Goal: Task Accomplishment & Management: Manage account settings

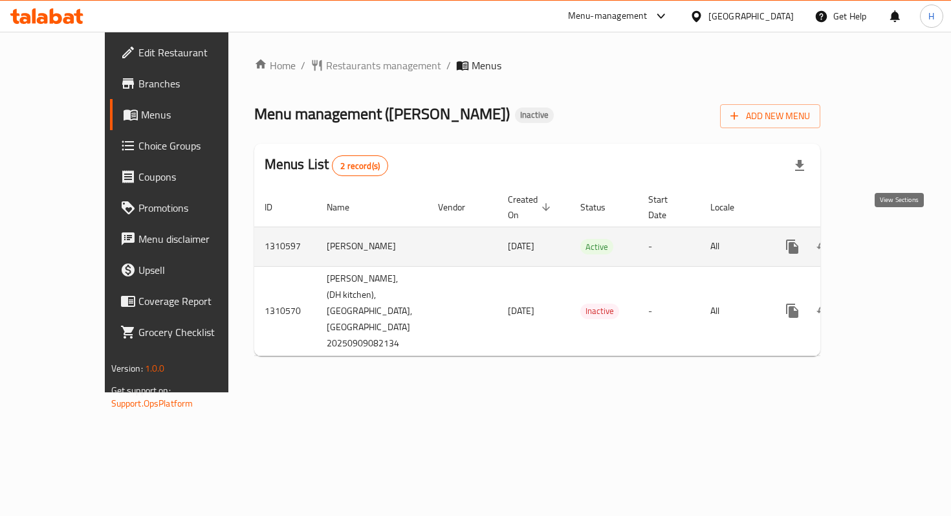
click at [893, 239] on icon "enhanced table" at bounding box center [886, 247] width 16 height 16
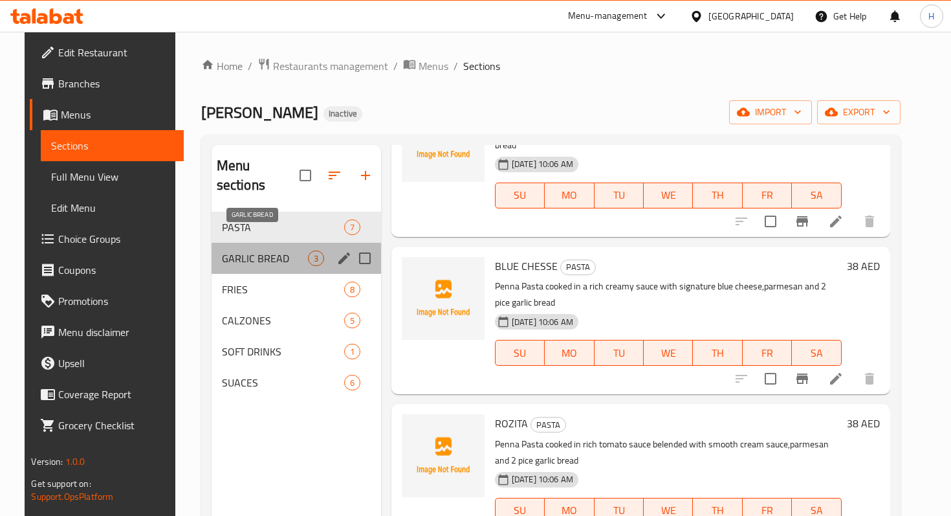
click at [247, 250] on span "GARLIC BREAD" at bounding box center [265, 258] width 86 height 16
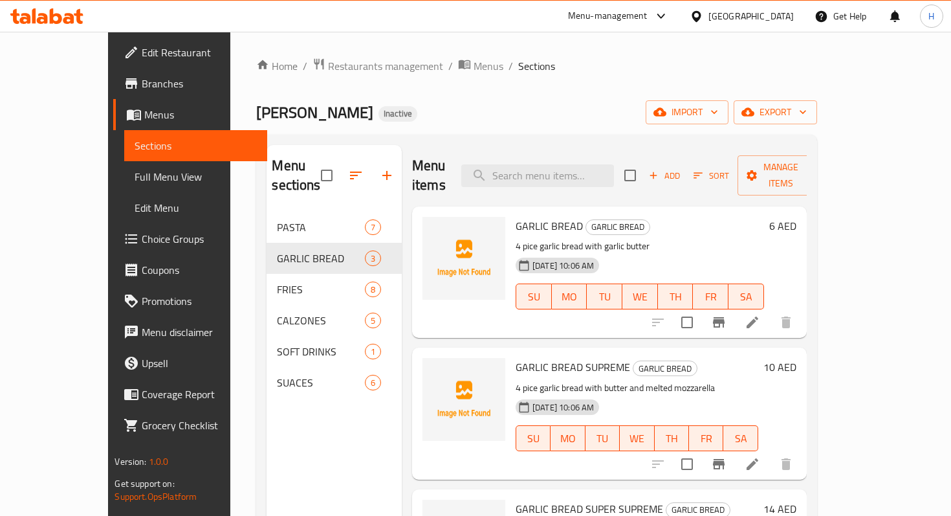
scroll to position [181, 0]
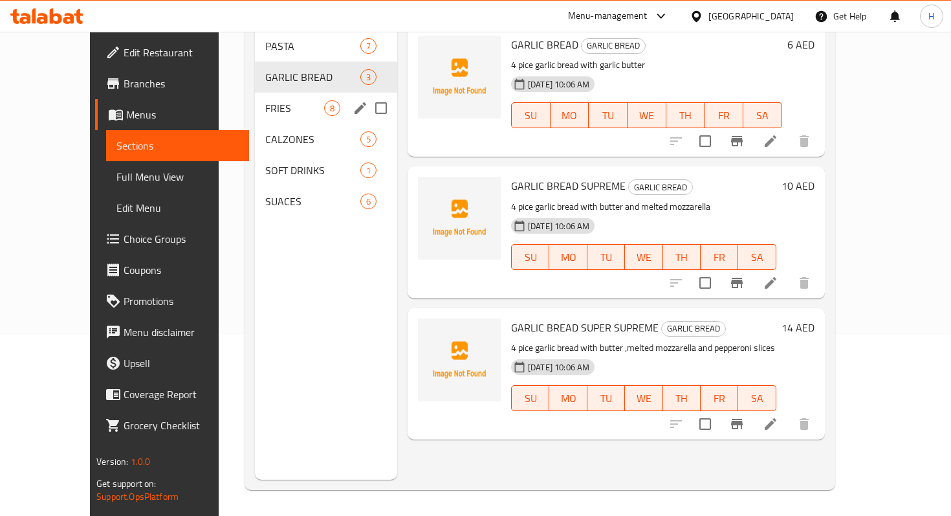
click at [255, 92] on div "FRIES 8" at bounding box center [326, 107] width 142 height 31
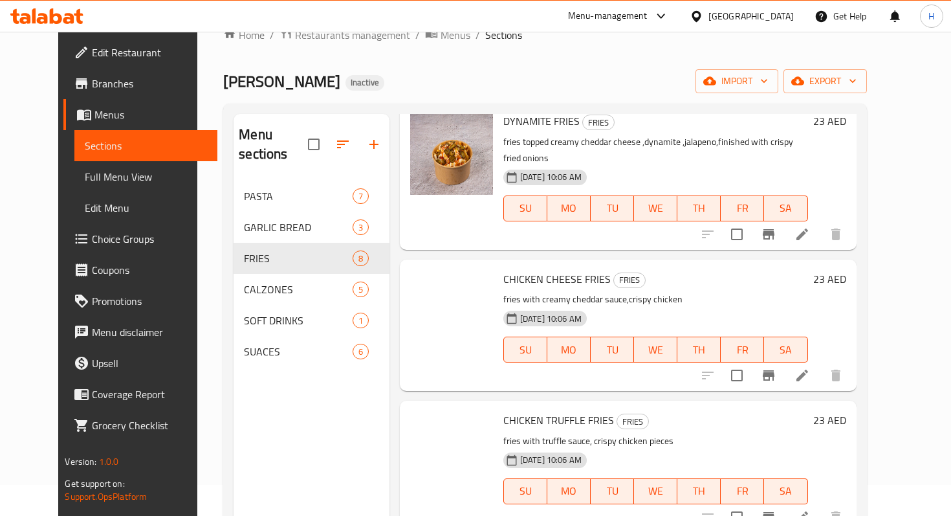
scroll to position [679, 0]
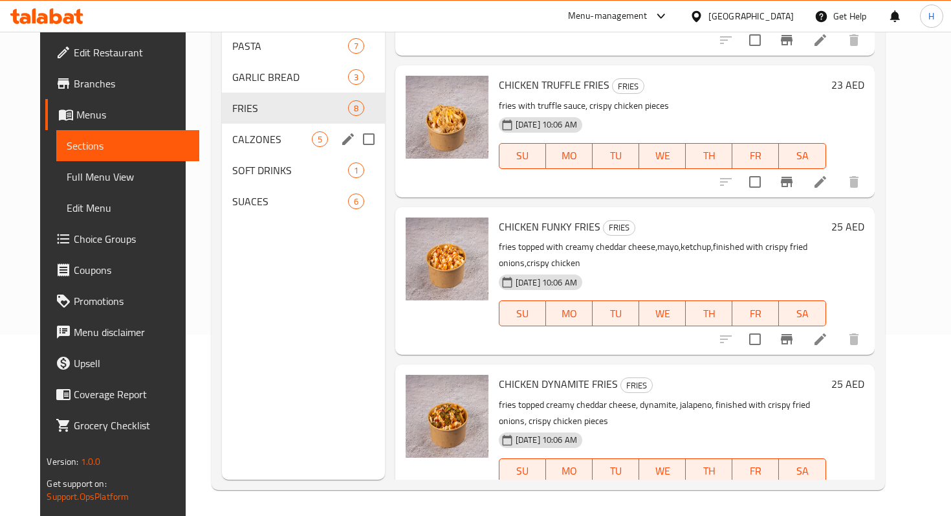
click at [241, 131] on span "CALZONES" at bounding box center [272, 139] width 80 height 16
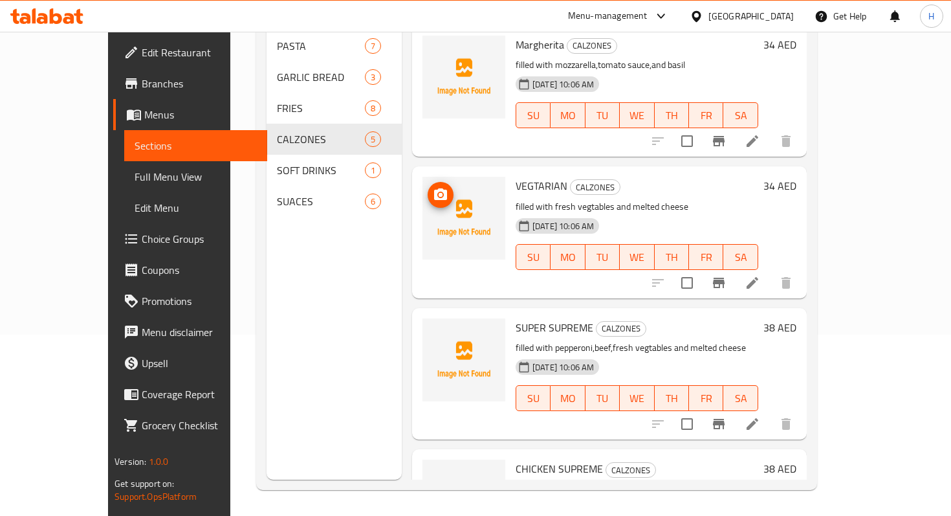
scroll to position [223, 0]
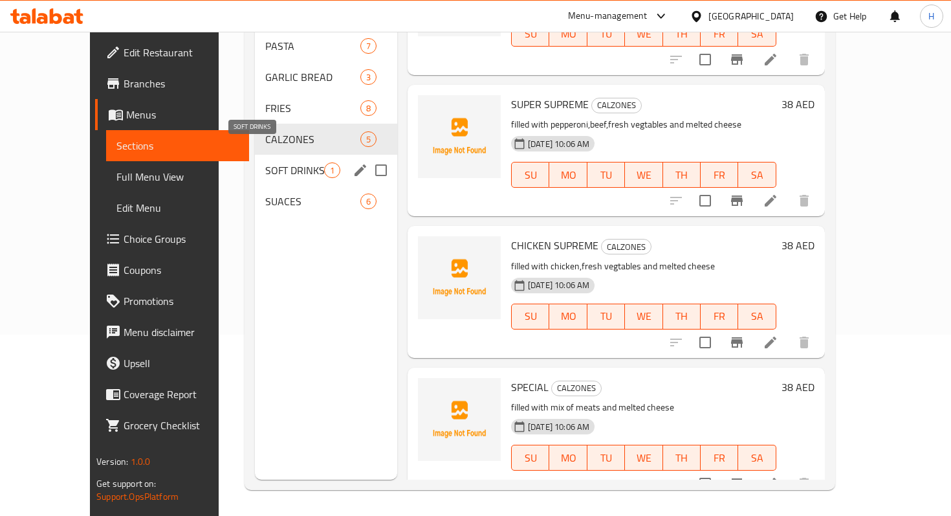
click at [265, 162] on span "SOFT DRINKS" at bounding box center [294, 170] width 59 height 16
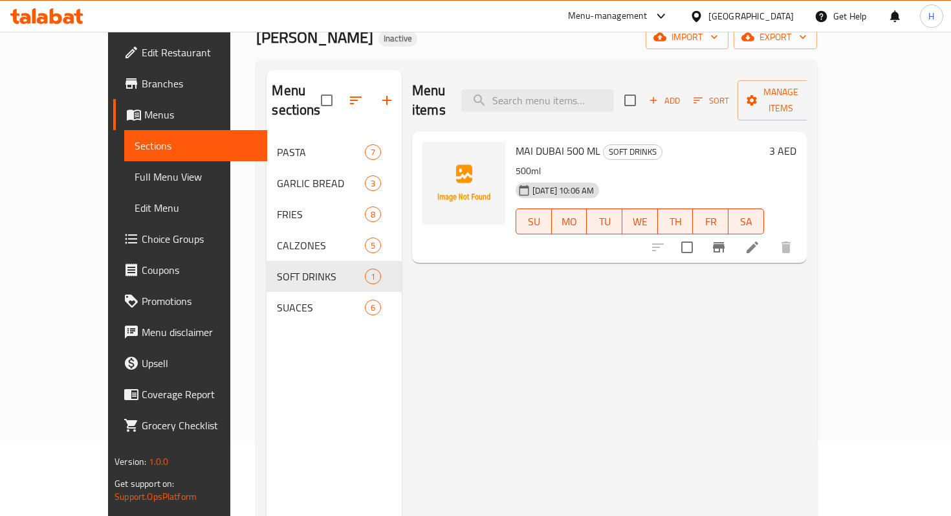
scroll to position [67, 0]
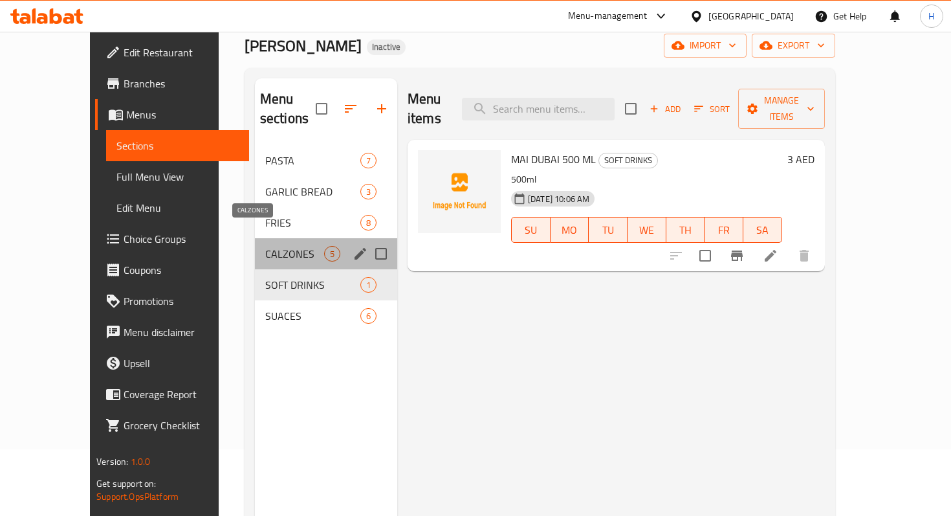
click at [265, 246] on span "CALZONES" at bounding box center [294, 254] width 59 height 16
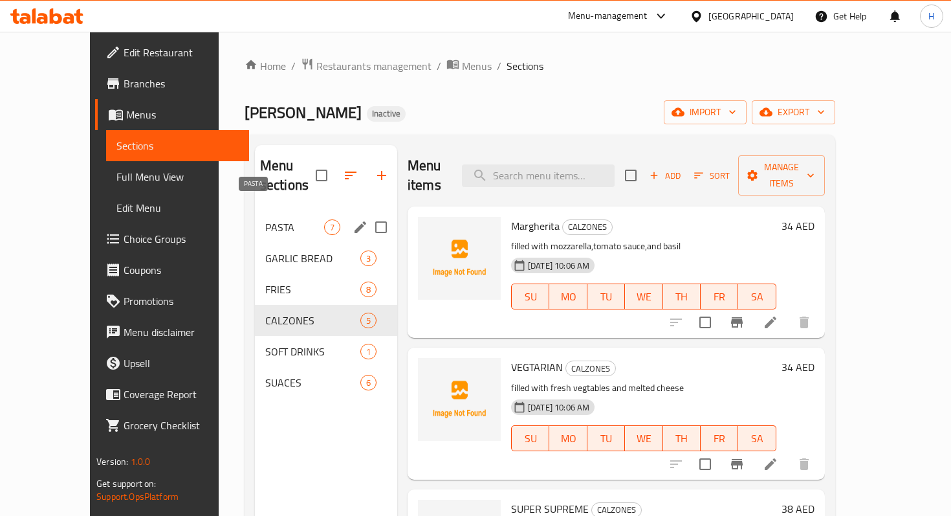
click at [265, 219] on span "PASTA" at bounding box center [294, 227] width 59 height 16
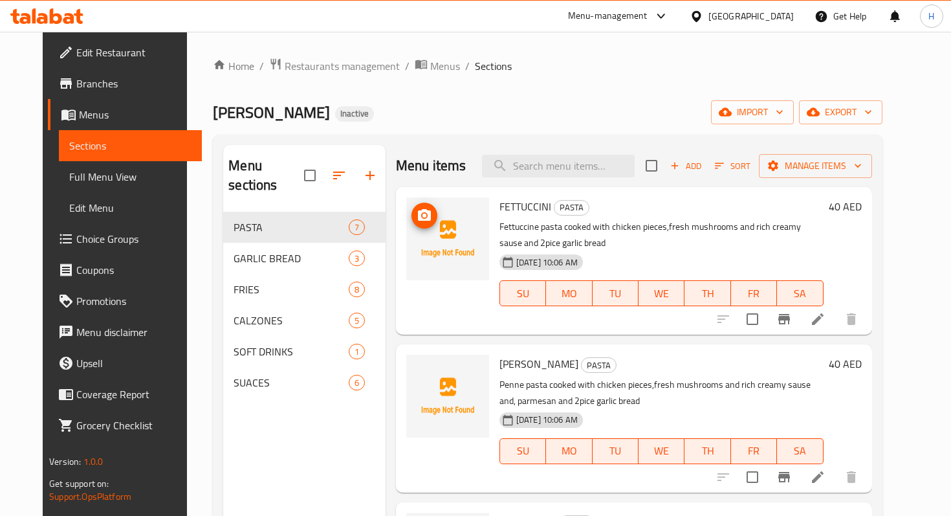
click at [442, 222] on img at bounding box center [447, 238] width 83 height 83
click at [411, 218] on span "upload picture" at bounding box center [424, 216] width 26 height 16
click at [430, 68] on span "Menus" at bounding box center [445, 66] width 30 height 16
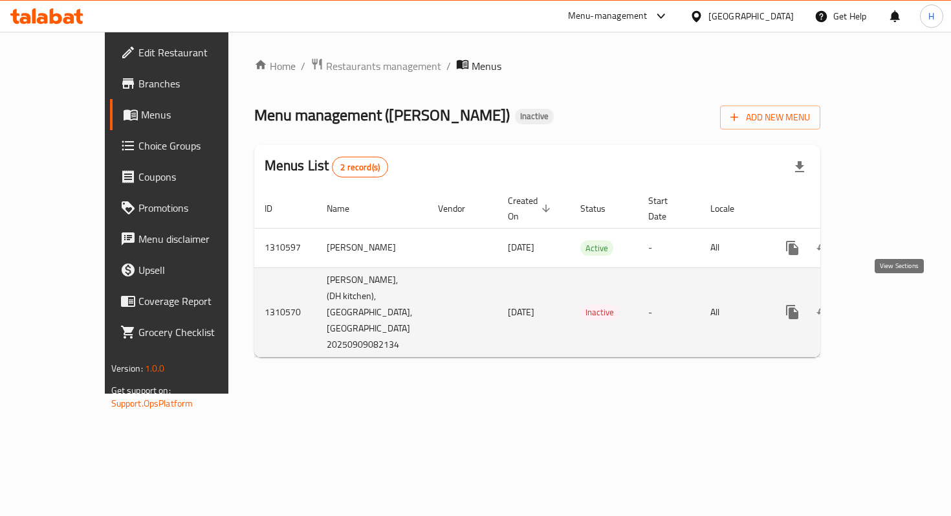
click at [893, 304] on icon "enhanced table" at bounding box center [886, 312] width 16 height 16
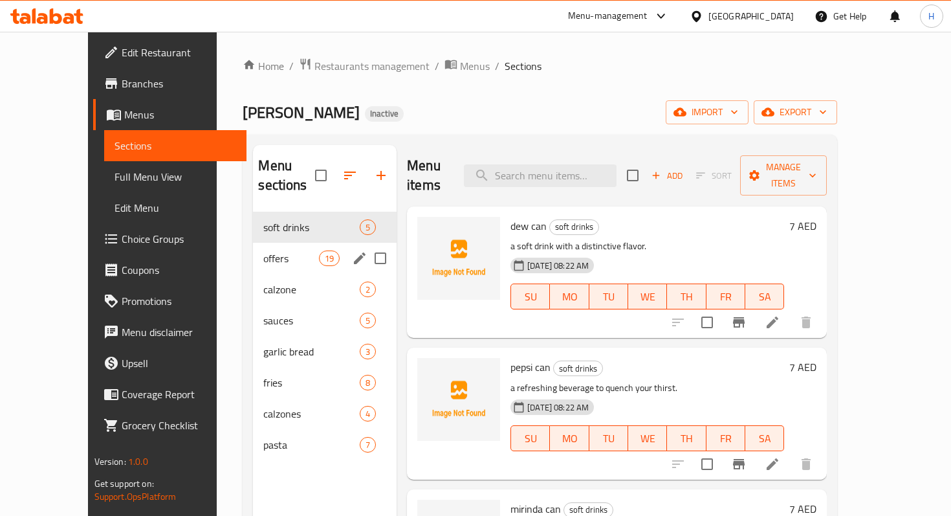
scroll to position [53, 0]
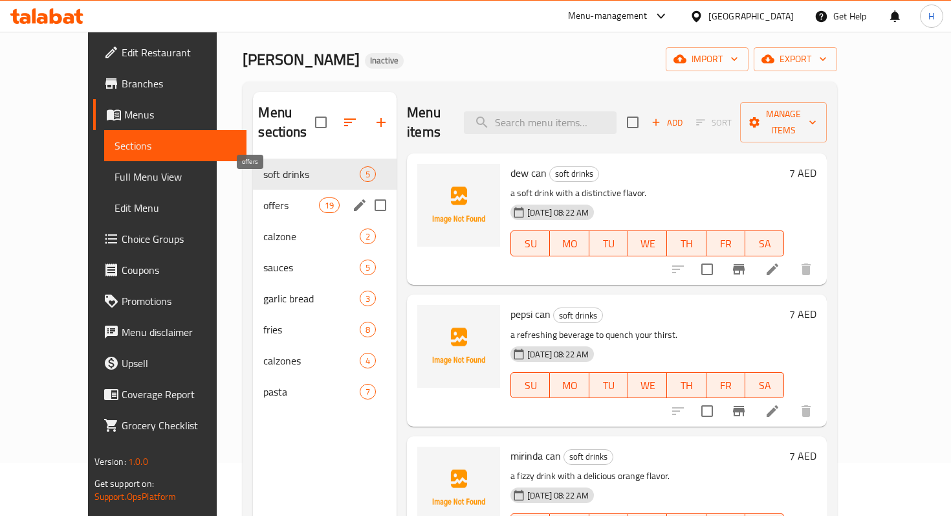
click at [263, 197] on span "offers" at bounding box center [290, 205] width 55 height 16
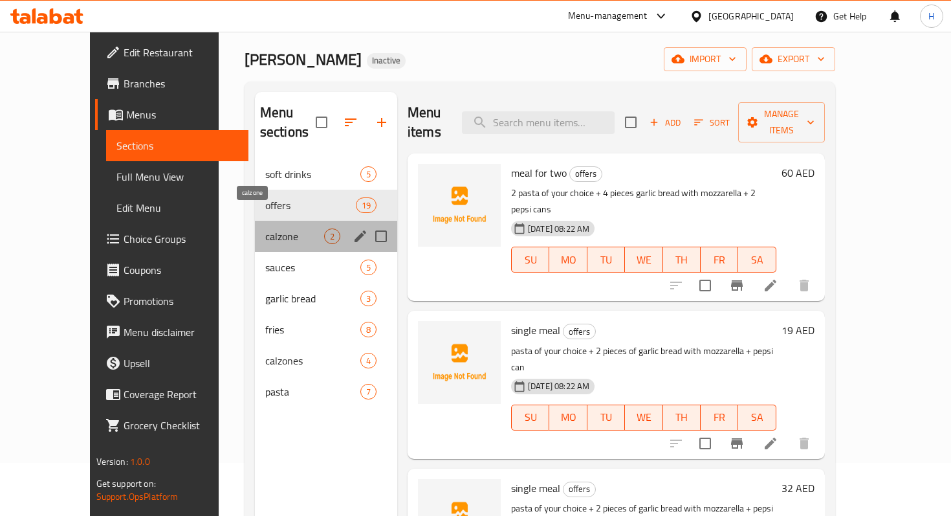
click at [265, 228] on span "calzone" at bounding box center [294, 236] width 59 height 16
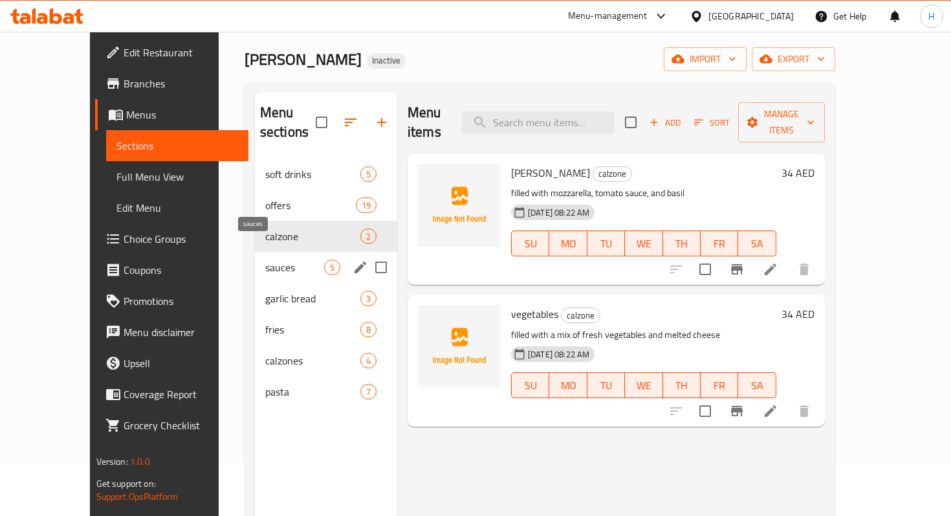
click at [265, 259] on span "sauces" at bounding box center [294, 267] width 59 height 16
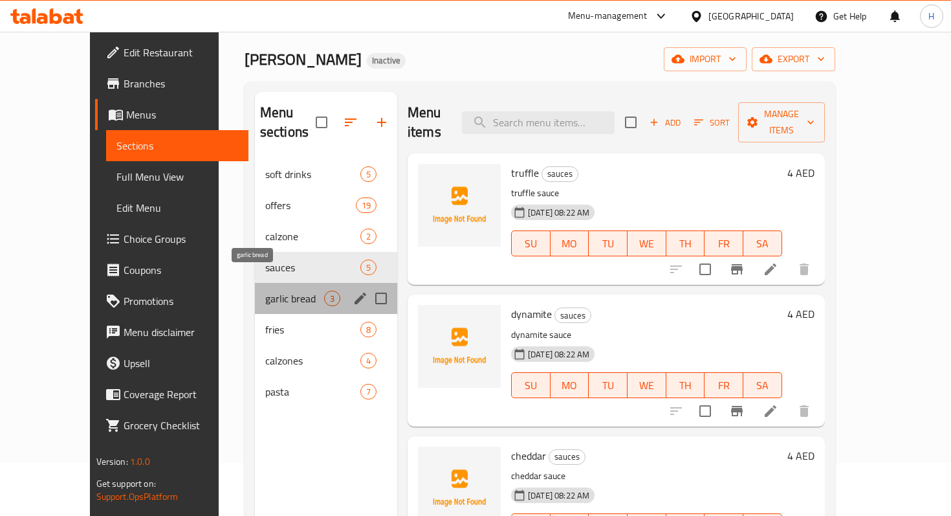
click at [265, 290] on span "garlic bread" at bounding box center [294, 298] width 59 height 16
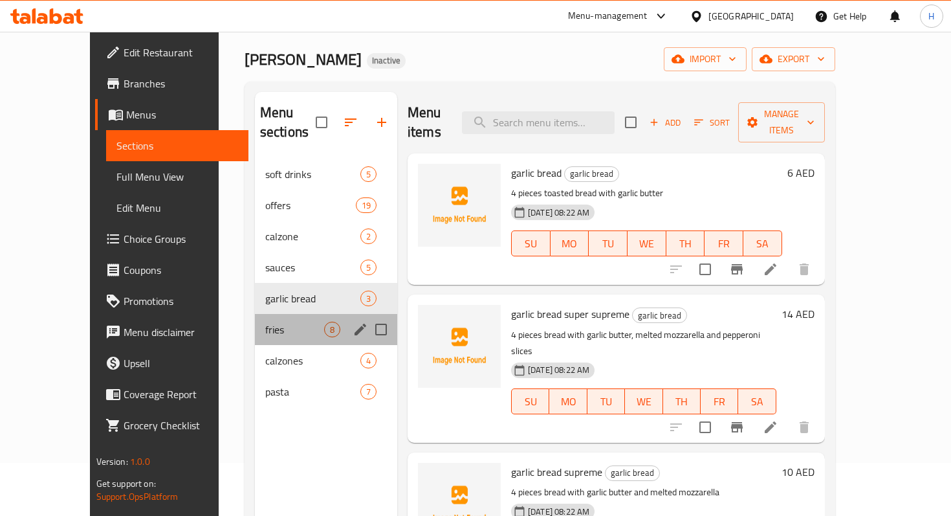
click at [255, 322] on div "fries 8" at bounding box center [326, 329] width 142 height 31
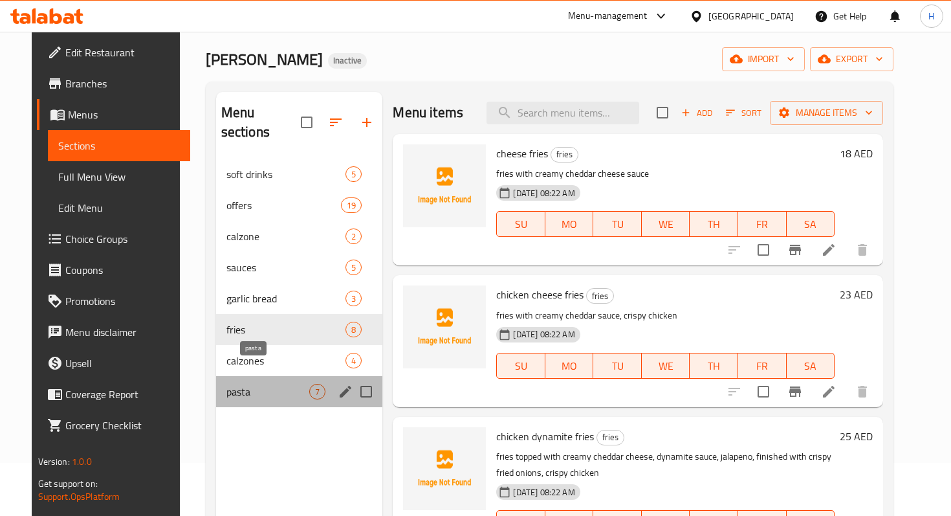
click at [241, 384] on span "pasta" at bounding box center [267, 392] width 83 height 16
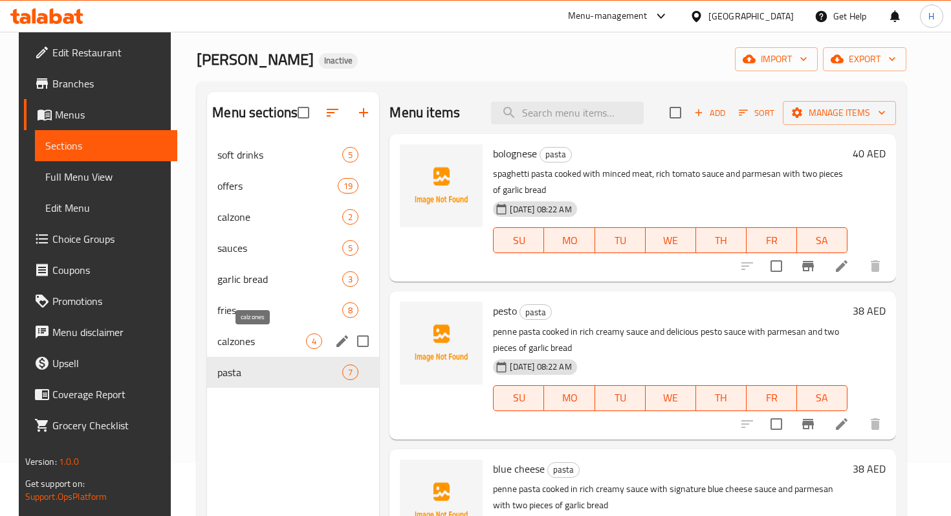
click at [239, 343] on span "calzones" at bounding box center [261, 341] width 89 height 16
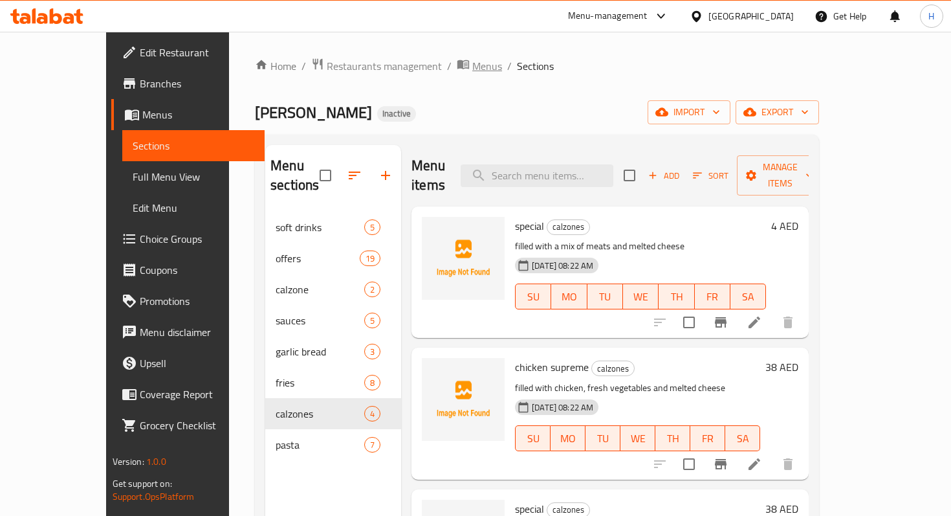
click at [472, 67] on span "Menus" at bounding box center [487, 66] width 30 height 16
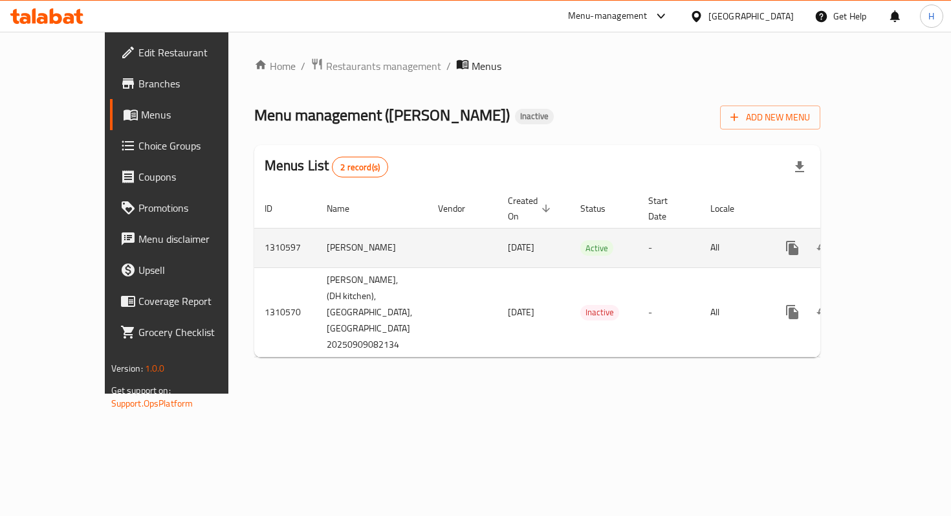
click at [334, 233] on td "[PERSON_NAME]" at bounding box center [371, 247] width 111 height 39
click at [897, 241] on link "enhanced table" at bounding box center [885, 247] width 31 height 31
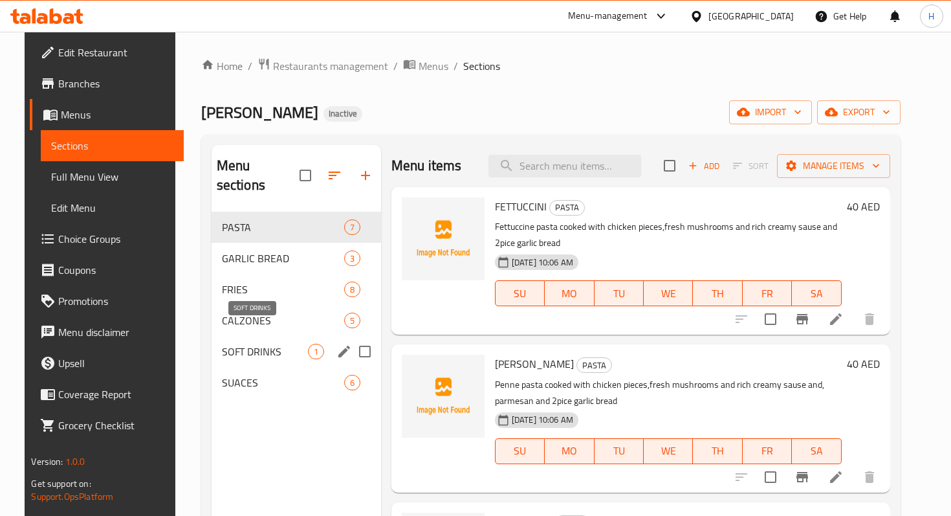
click at [245, 343] on span "SOFT DRINKS" at bounding box center [265, 351] width 86 height 16
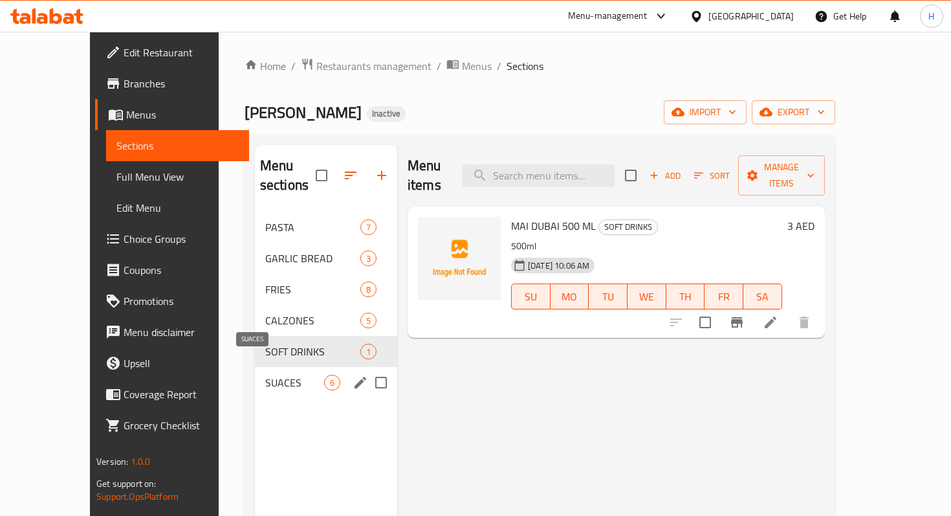
click at [265, 375] on span "SUACES" at bounding box center [294, 383] width 59 height 16
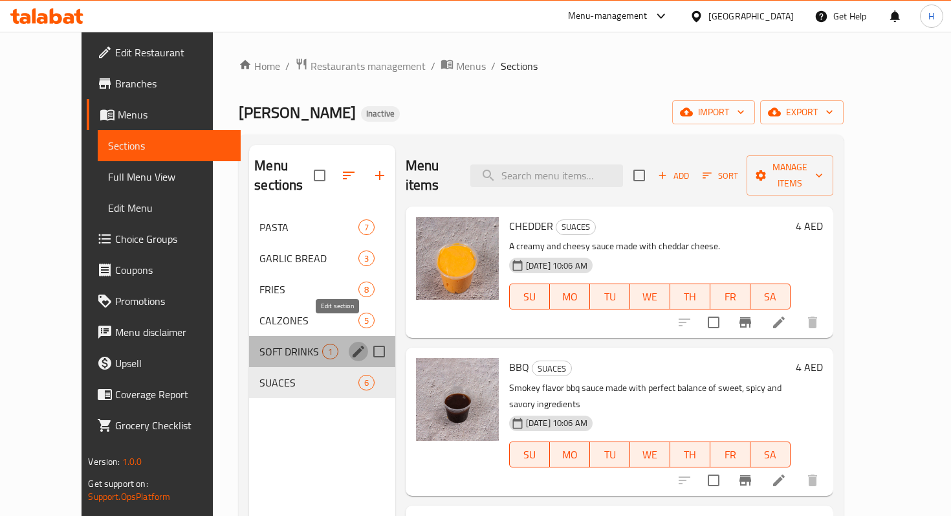
click at [353, 345] on icon "edit" at bounding box center [359, 351] width 12 height 12
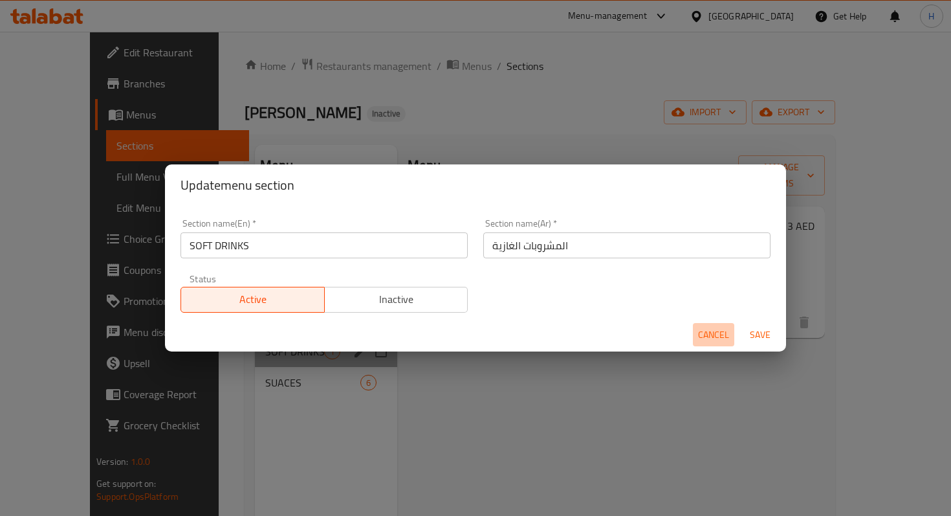
click at [702, 340] on span "Cancel" at bounding box center [713, 335] width 31 height 16
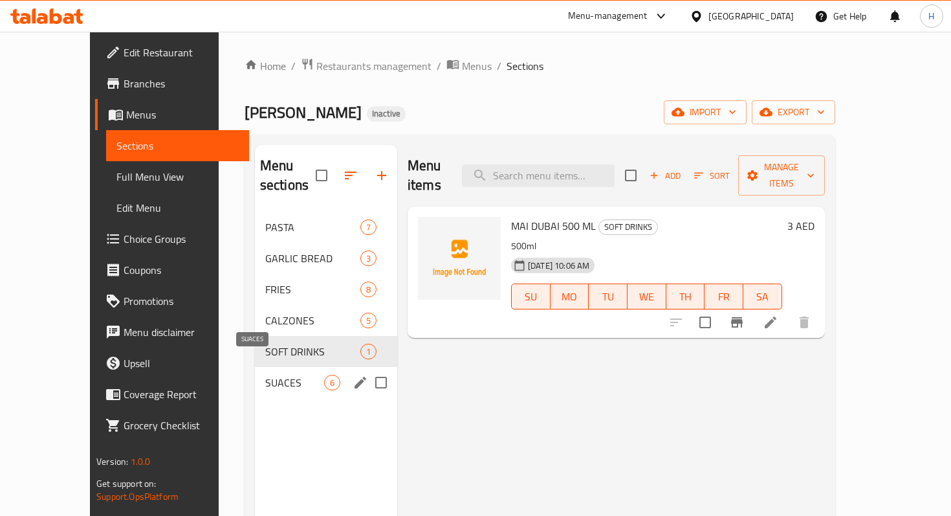
click at [276, 375] on span "SUACES" at bounding box center [294, 383] width 59 height 16
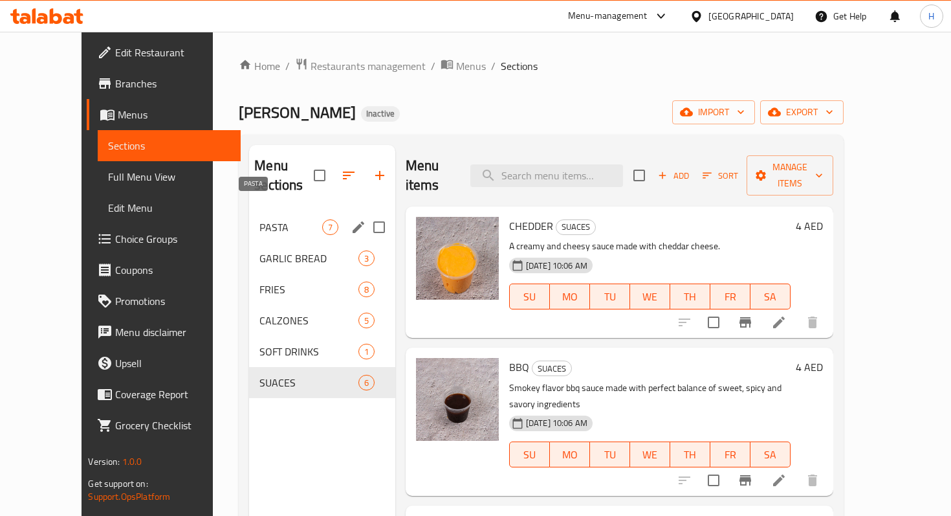
click at [259, 219] on span "PASTA" at bounding box center [290, 227] width 62 height 16
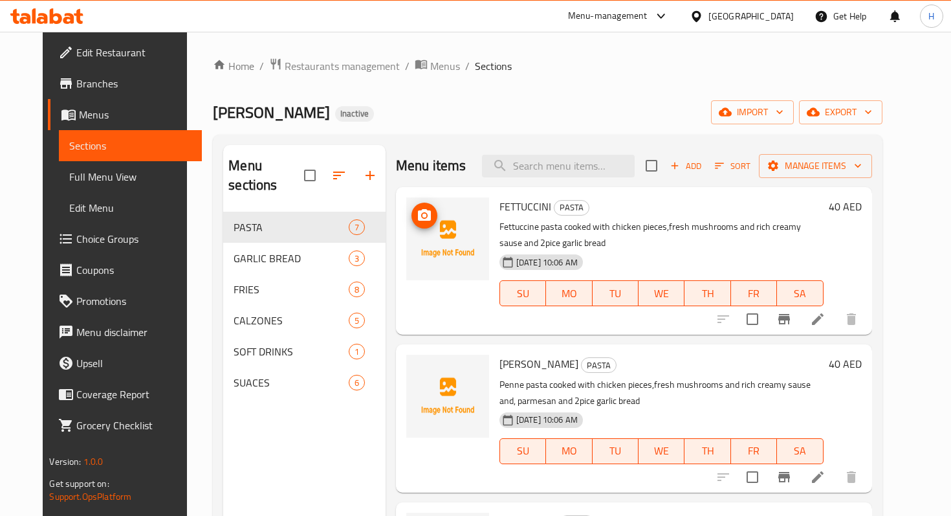
click at [418, 212] on icon "upload picture" at bounding box center [424, 215] width 13 height 12
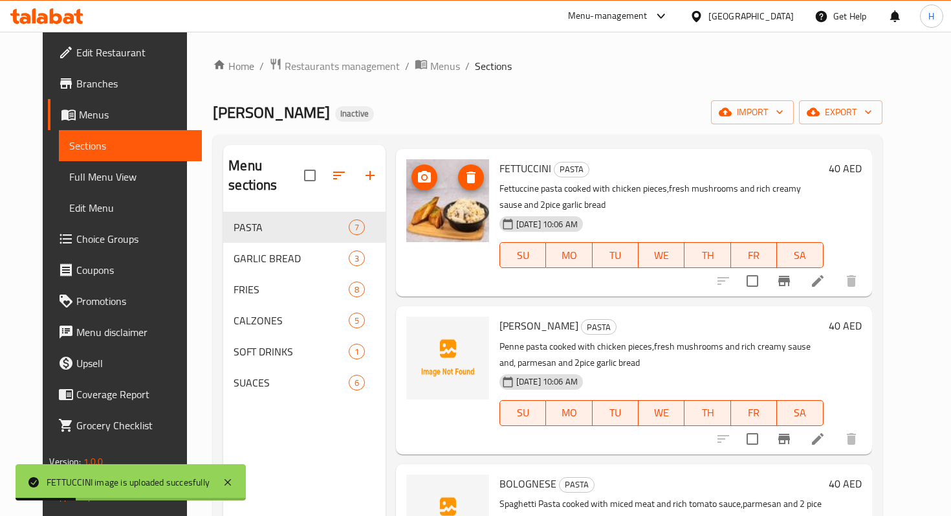
scroll to position [30, 0]
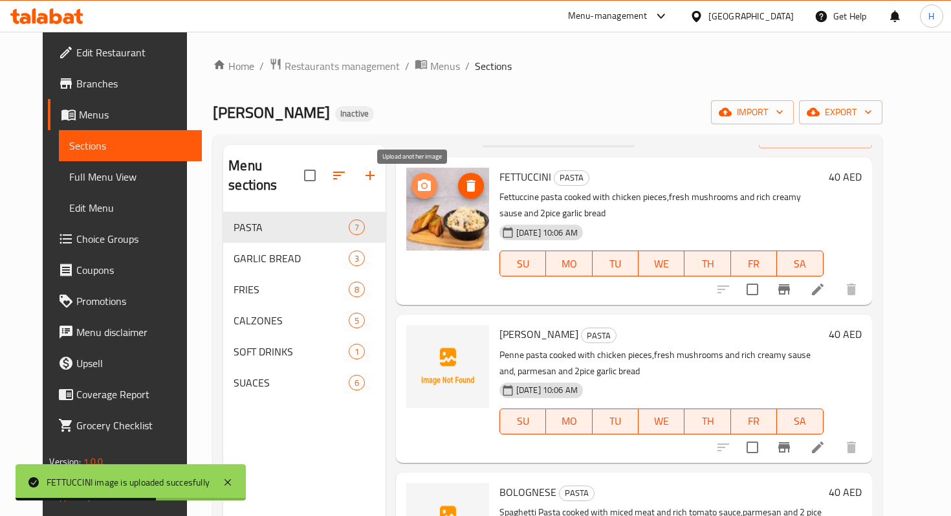
click at [418, 190] on icon "upload picture" at bounding box center [424, 185] width 13 height 12
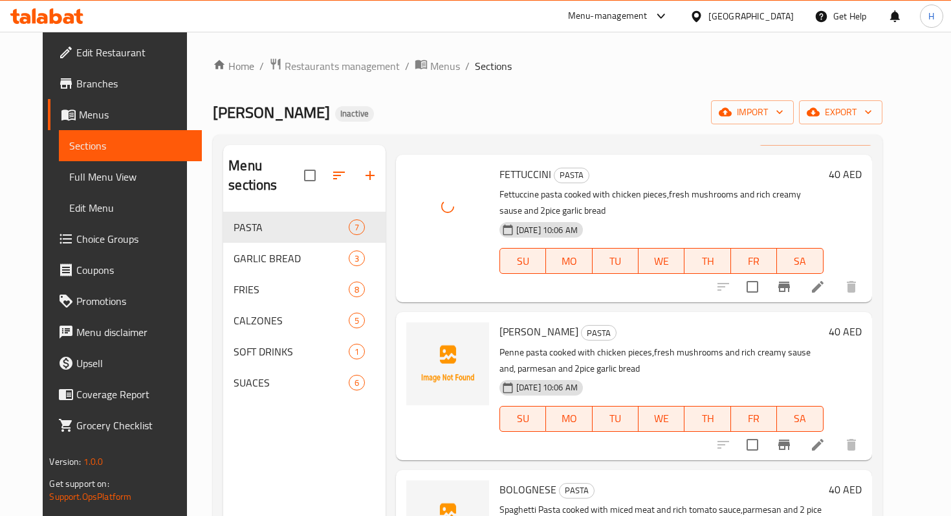
scroll to position [30, 0]
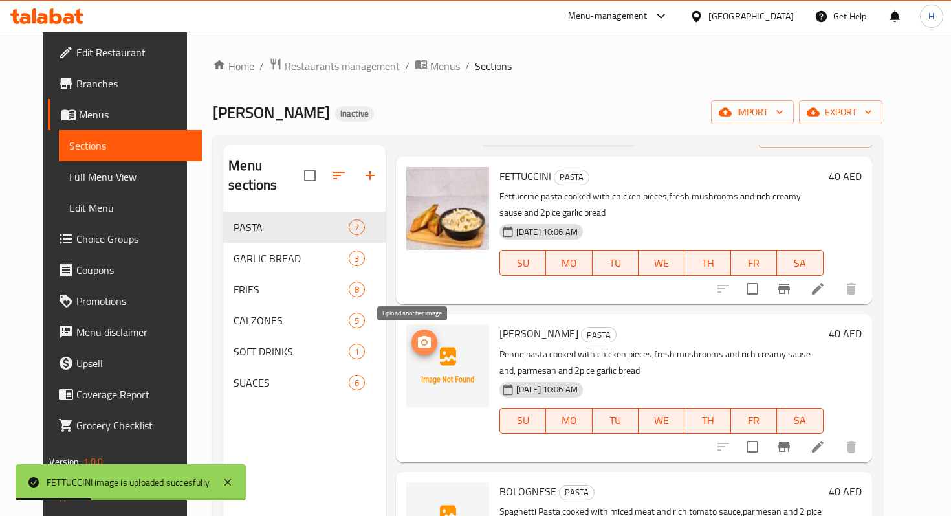
click at [418, 345] on icon "upload picture" at bounding box center [424, 342] width 13 height 12
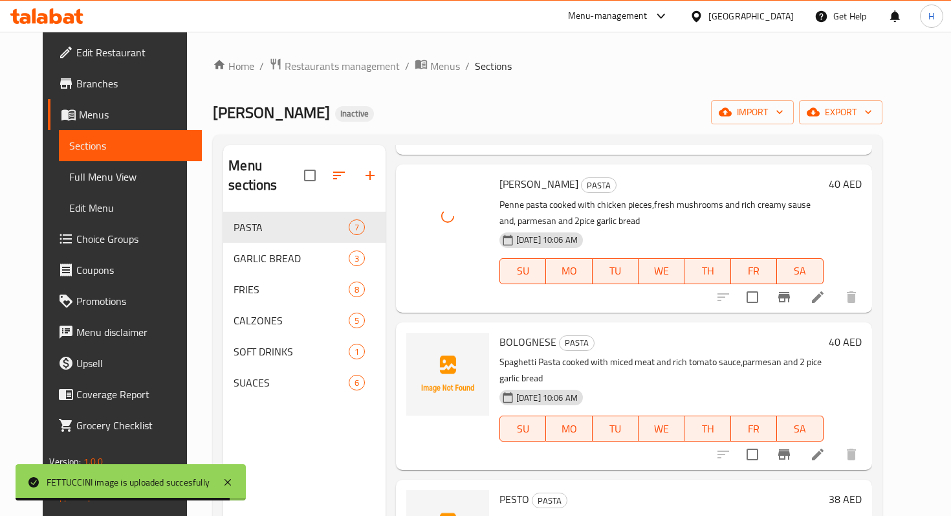
scroll to position [182, 0]
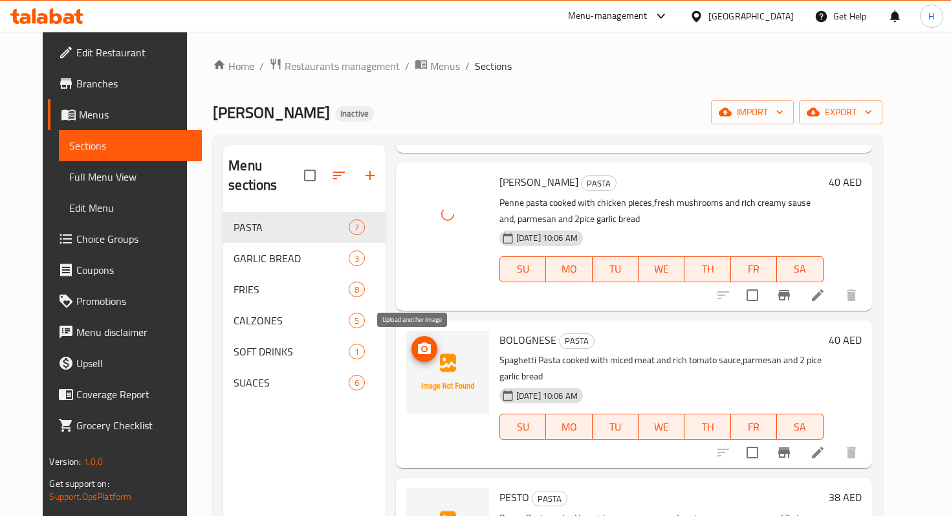
click at [417, 351] on icon "upload picture" at bounding box center [425, 349] width 16 height 16
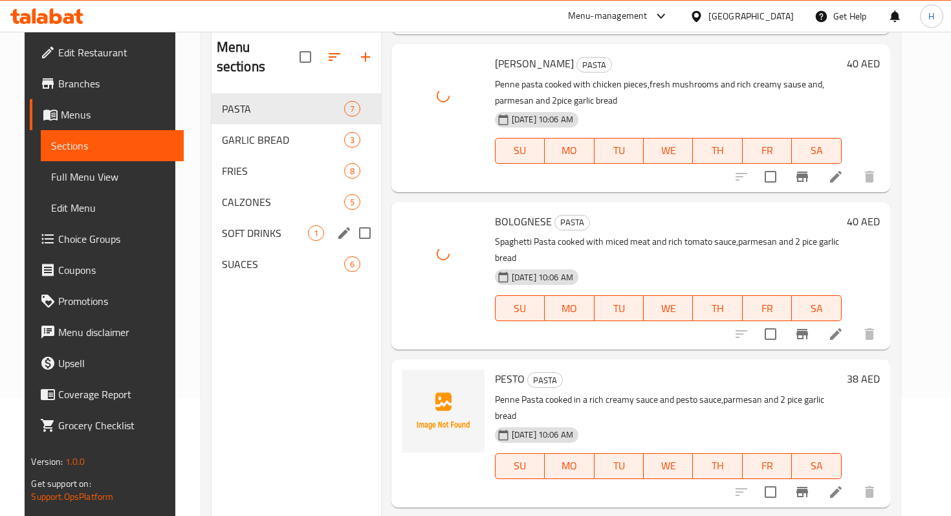
scroll to position [130, 0]
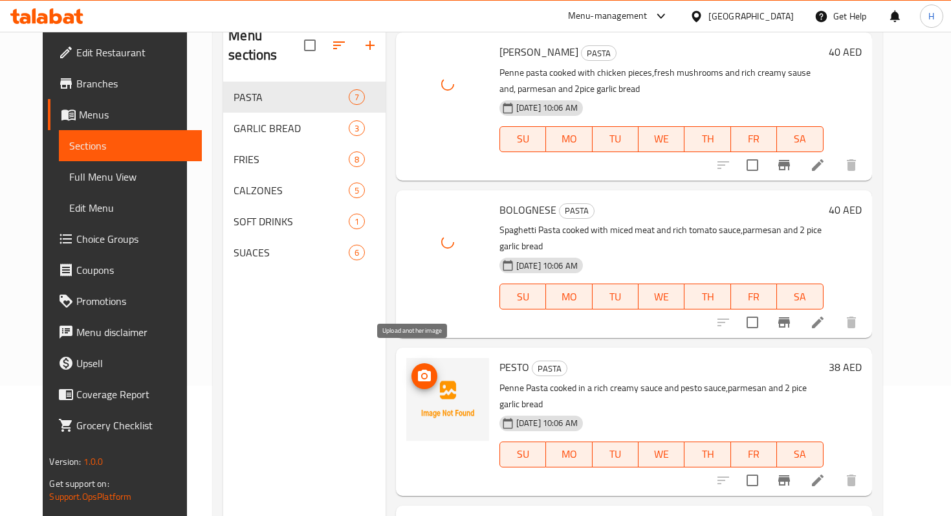
click at [418, 369] on icon "upload picture" at bounding box center [424, 375] width 13 height 12
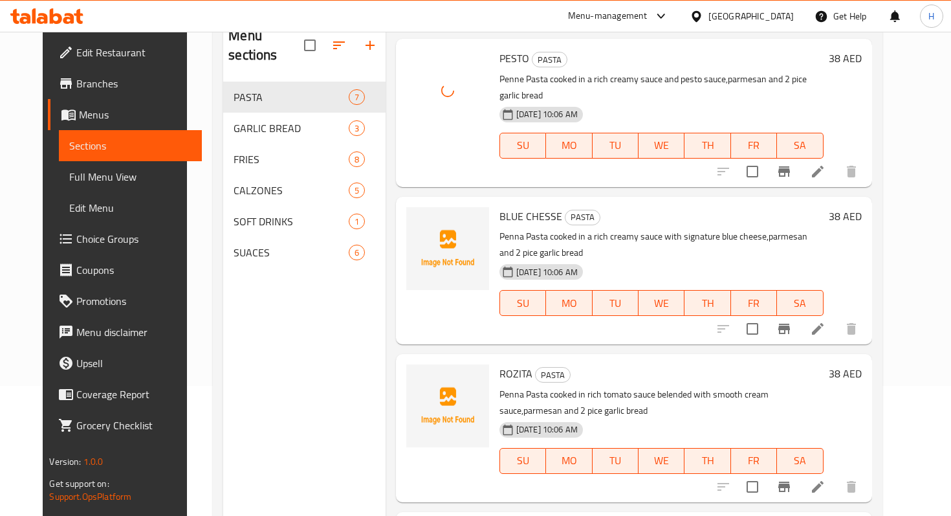
scroll to position [490, 0]
click at [417, 218] on icon "upload picture" at bounding box center [425, 226] width 16 height 16
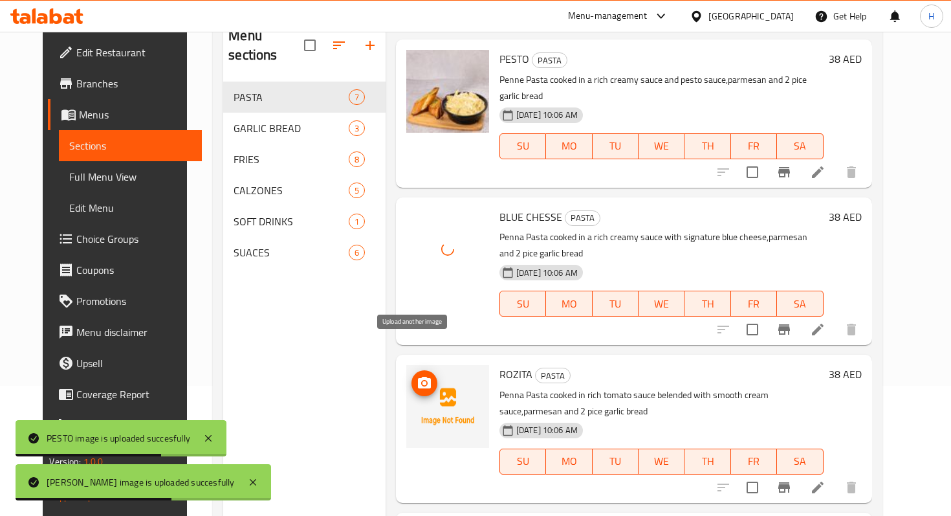
click at [417, 375] on icon "upload picture" at bounding box center [425, 383] width 16 height 16
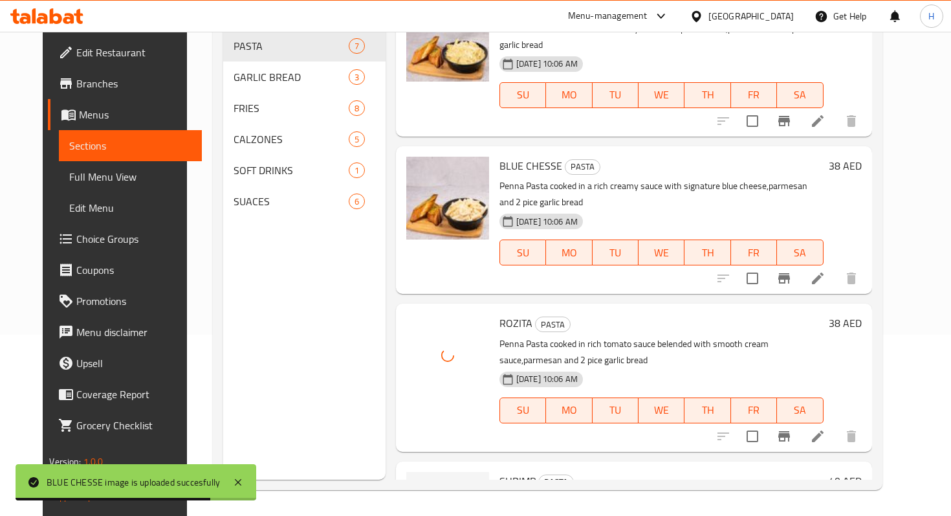
scroll to position [570, 0]
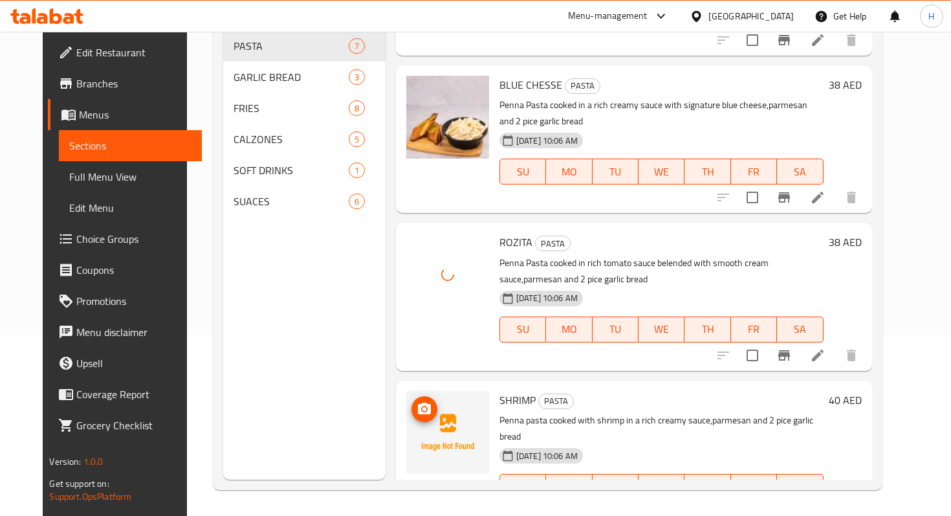
click at [422, 406] on circle "upload picture" at bounding box center [424, 408] width 4 height 4
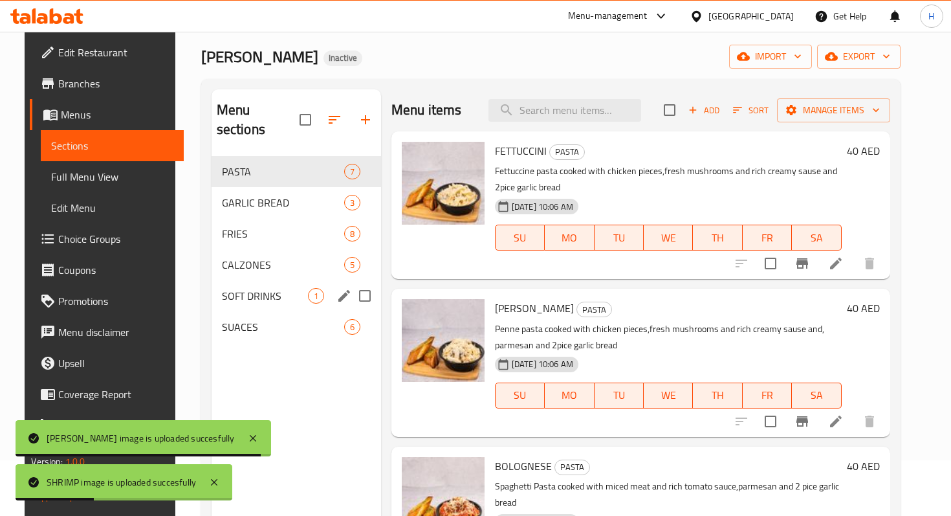
scroll to position [48, 0]
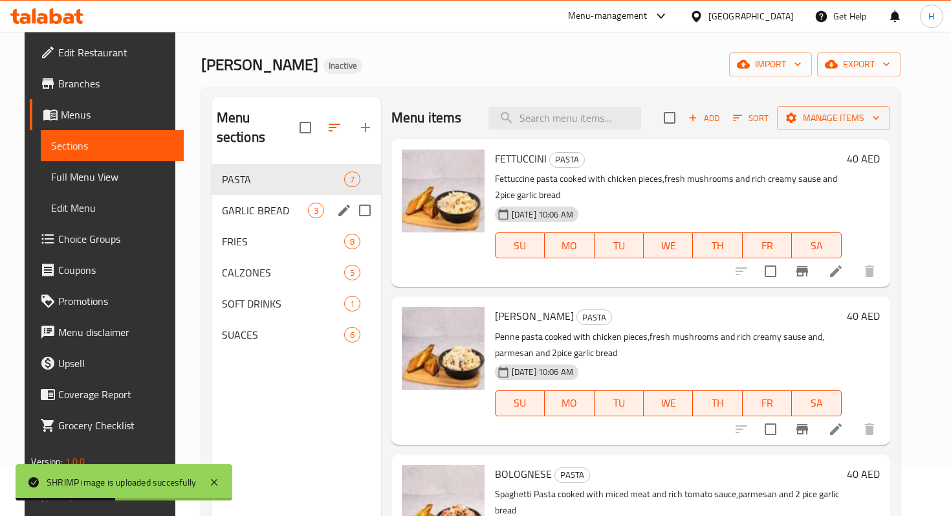
click at [265, 195] on div "GARLIC BREAD 3" at bounding box center [296, 210] width 169 height 31
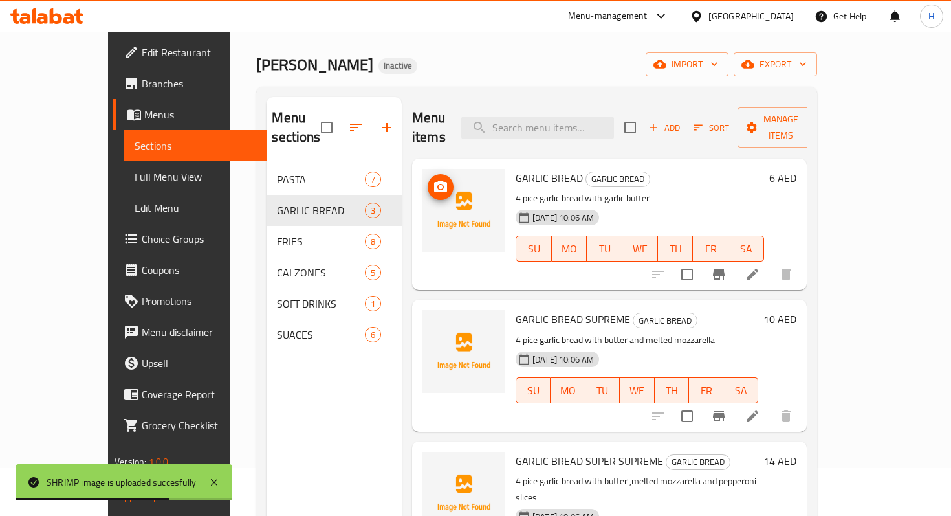
click at [433, 179] on icon "upload picture" at bounding box center [441, 187] width 16 height 16
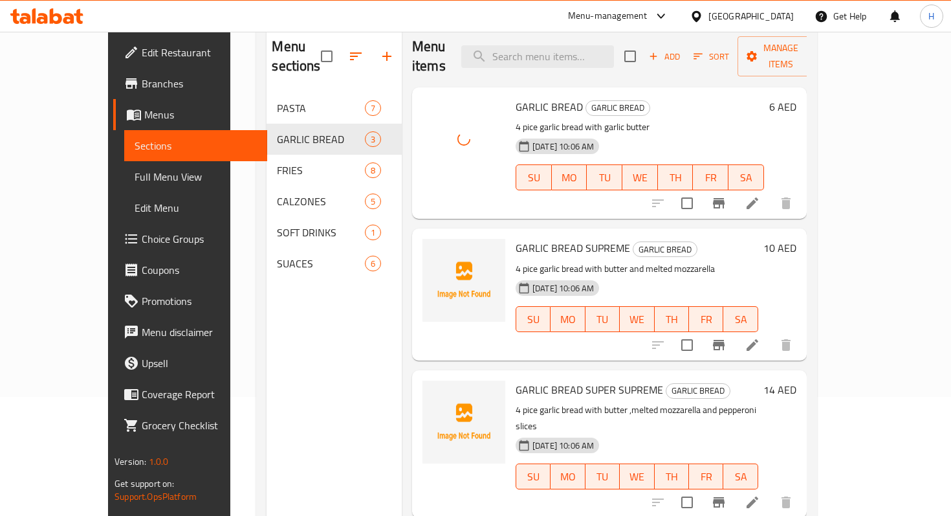
scroll to position [122, 0]
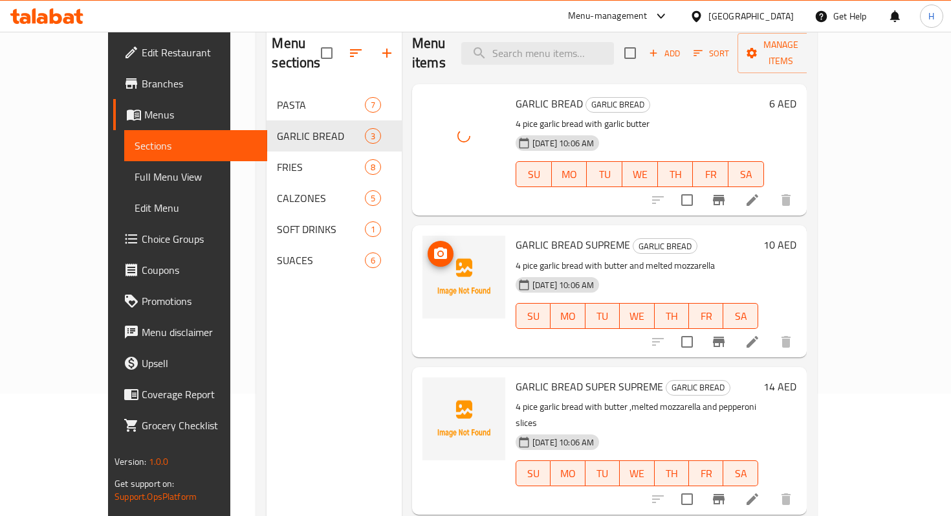
click at [433, 246] on icon "upload picture" at bounding box center [441, 254] width 16 height 16
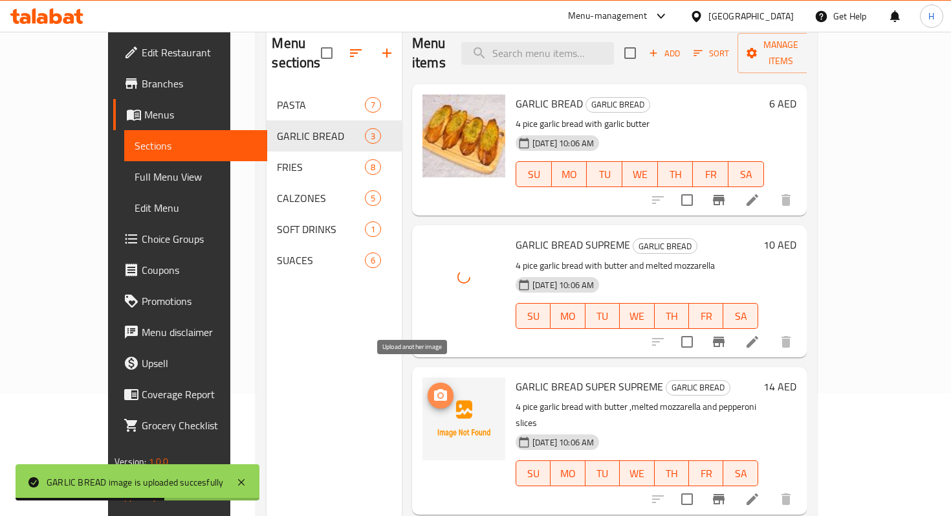
click at [434, 389] on icon "upload picture" at bounding box center [440, 395] width 13 height 12
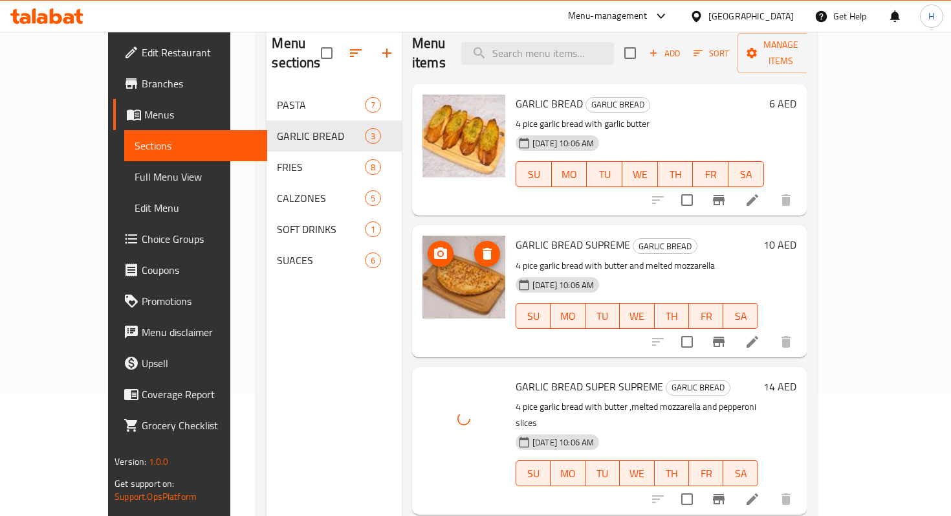
scroll to position [126, 0]
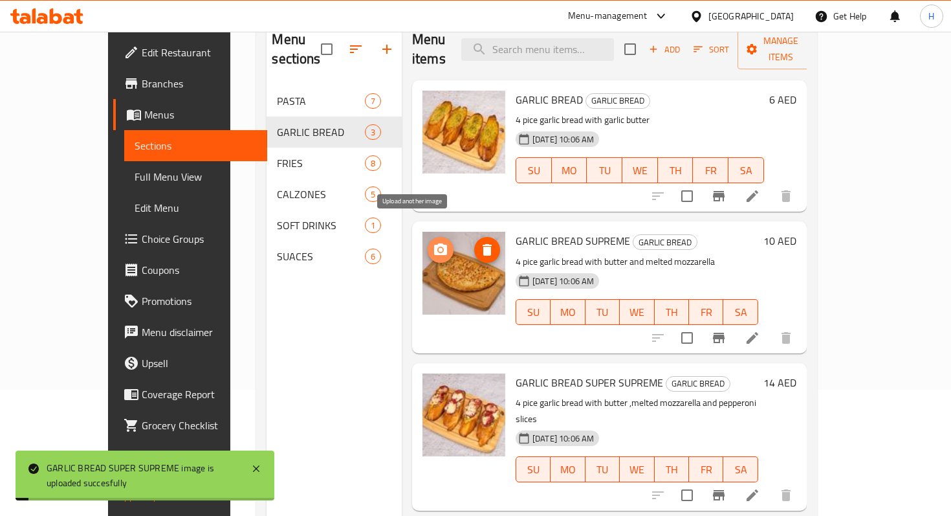
click at [434, 243] on icon "upload picture" at bounding box center [440, 249] width 13 height 12
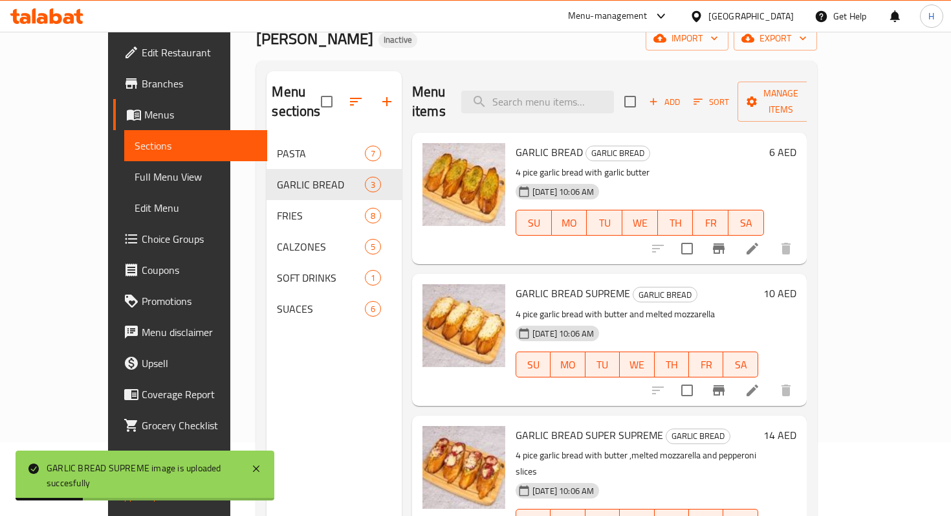
scroll to position [69, 0]
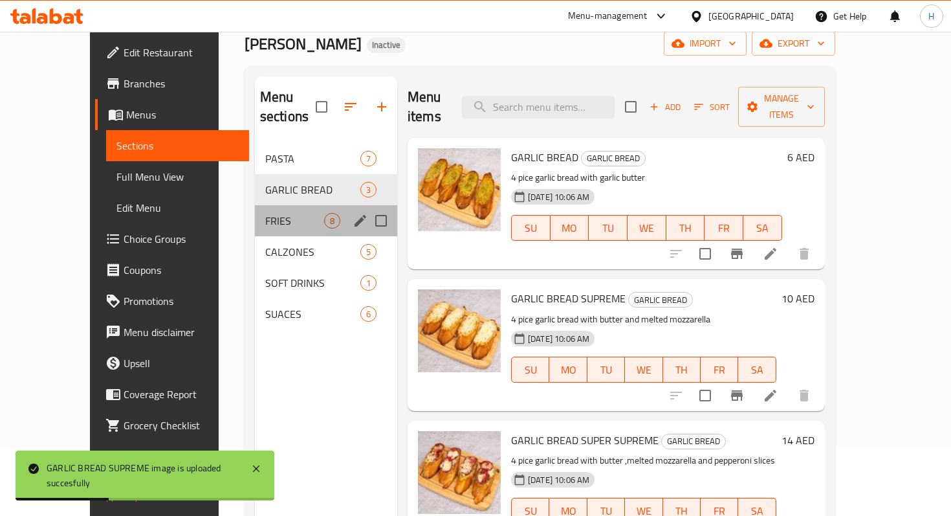
click at [259, 205] on div "FRIES 8" at bounding box center [326, 220] width 142 height 31
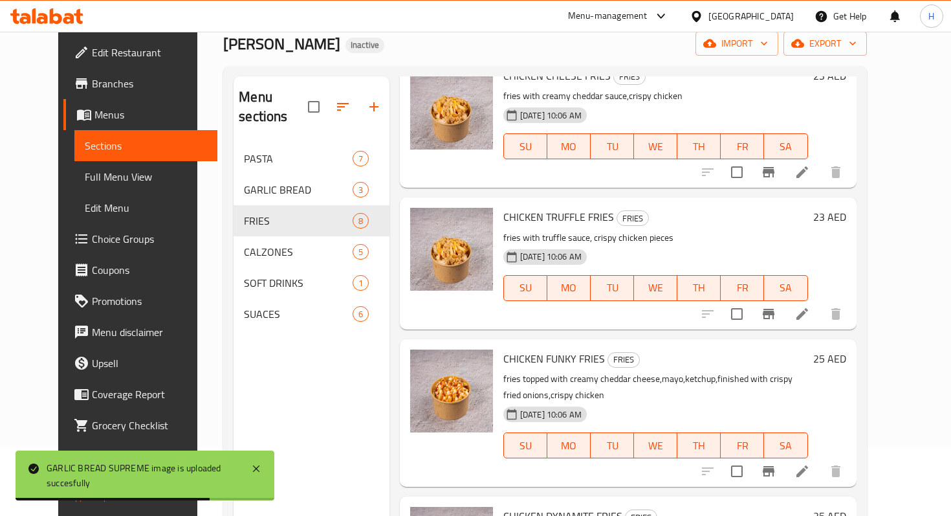
scroll to position [181, 0]
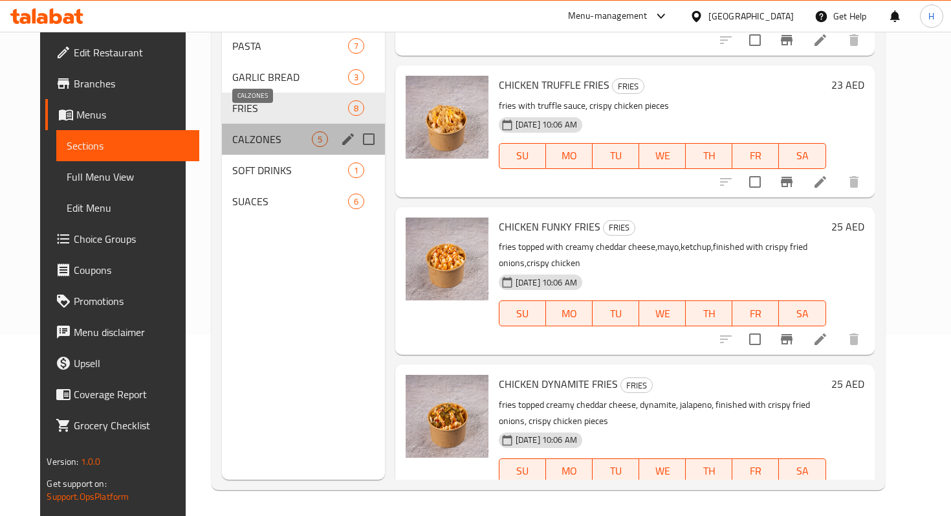
click at [245, 131] on span "CALZONES" at bounding box center [272, 139] width 80 height 16
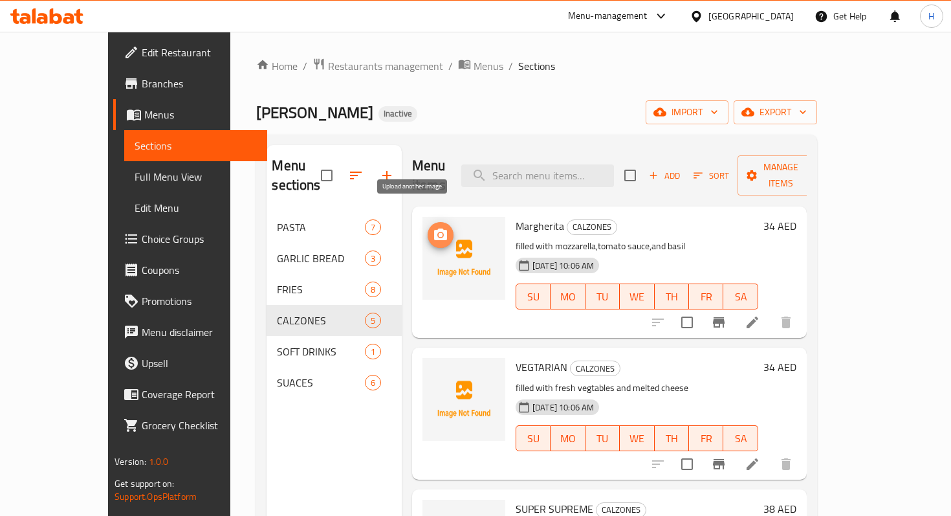
click at [434, 228] on icon "upload picture" at bounding box center [440, 234] width 13 height 12
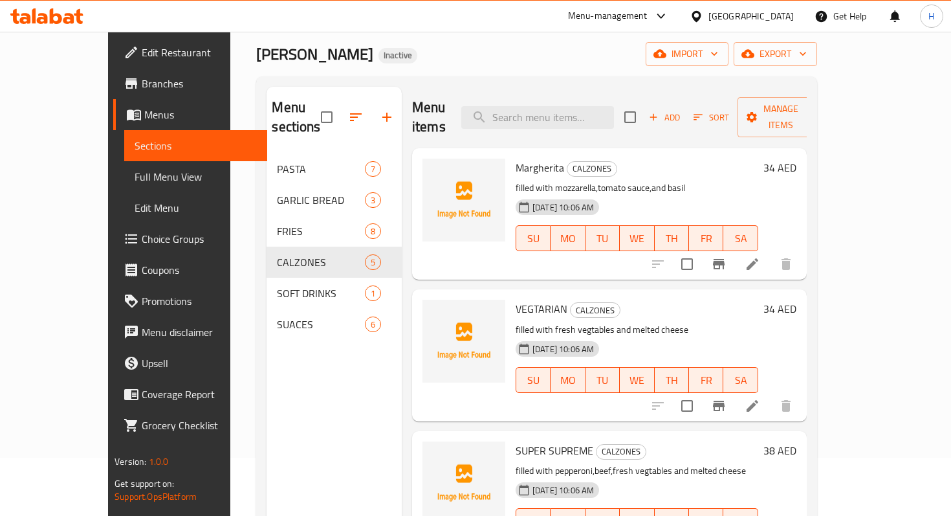
scroll to position [58, 0]
click at [434, 171] on icon "upload picture" at bounding box center [440, 177] width 13 height 12
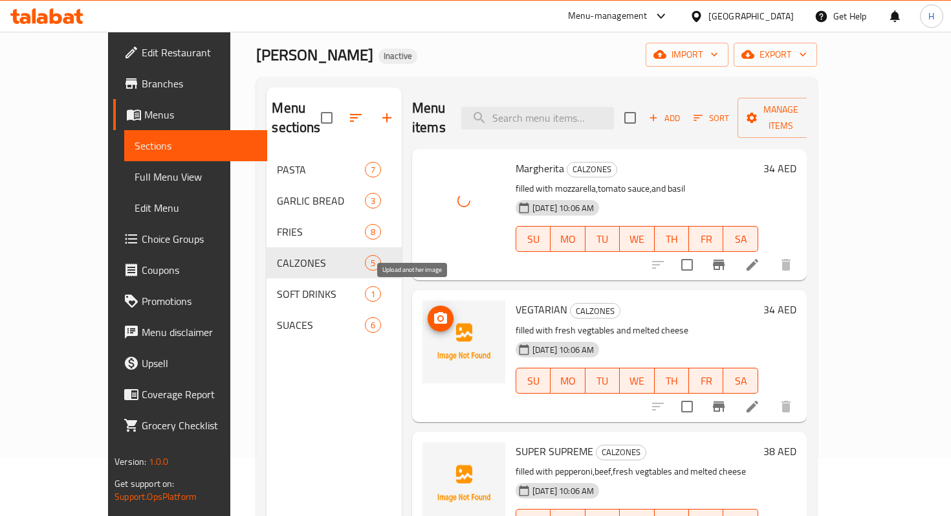
click at [433, 310] on icon "upload picture" at bounding box center [441, 318] width 16 height 16
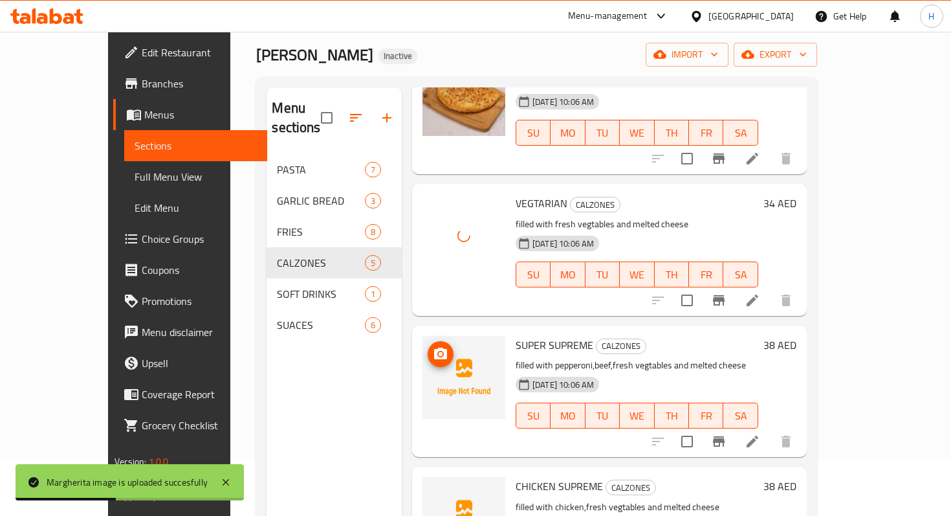
scroll to position [107, 0]
click at [433, 345] on icon "upload picture" at bounding box center [441, 353] width 16 height 16
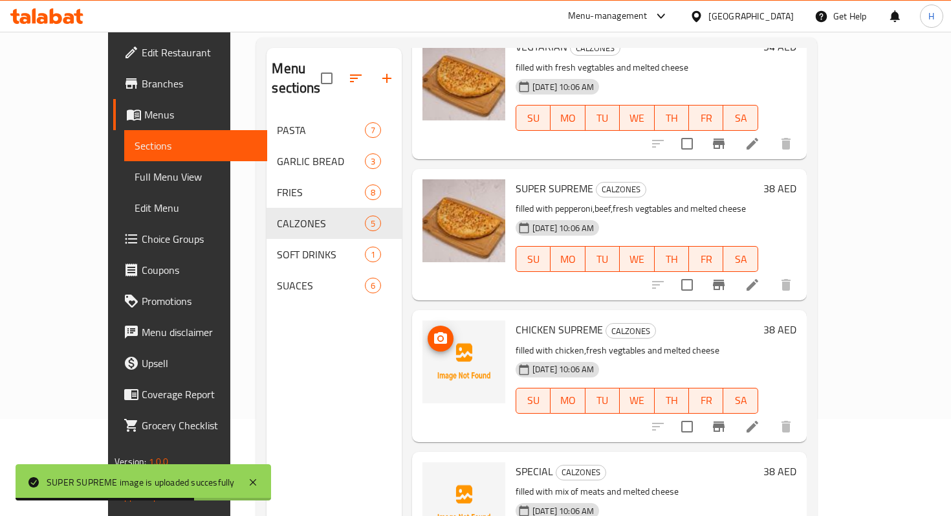
scroll to position [96, 0]
click at [434, 332] on icon "upload picture" at bounding box center [440, 338] width 13 height 12
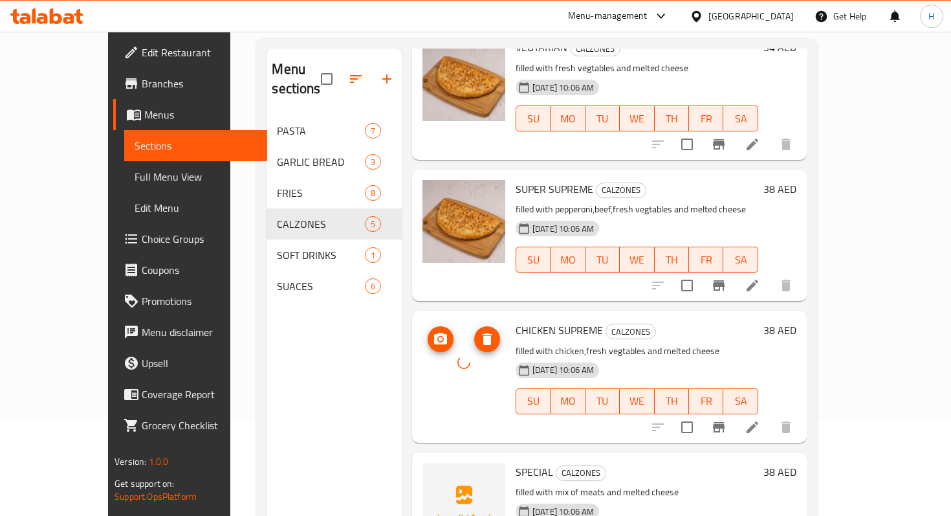
scroll to position [177, 0]
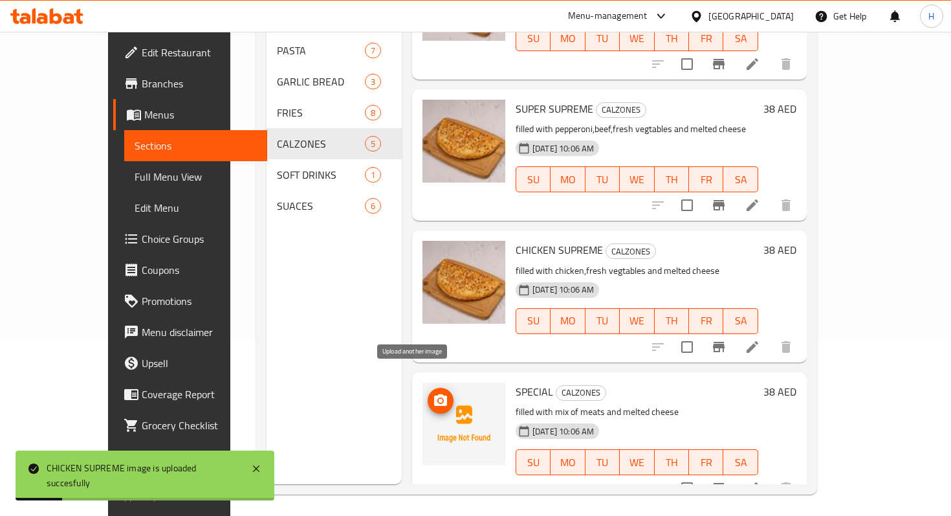
click at [434, 394] on icon "upload picture" at bounding box center [440, 400] width 13 height 12
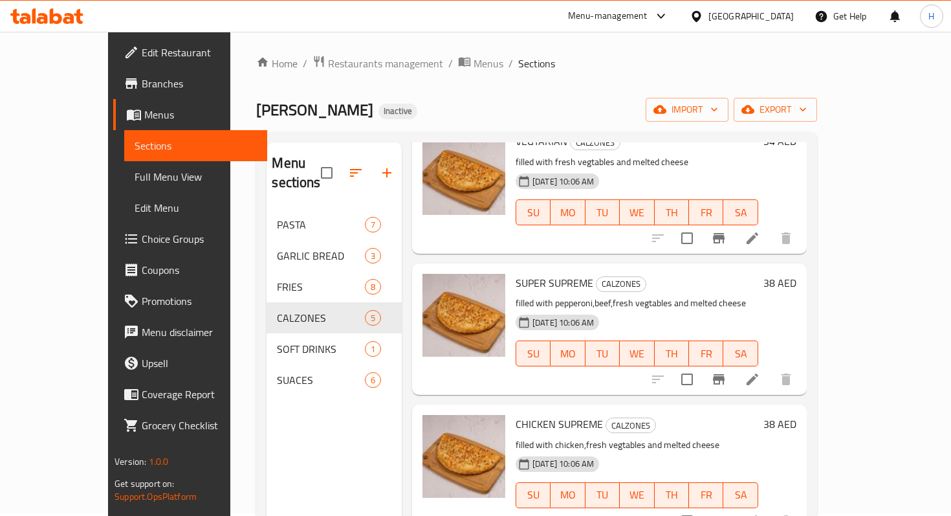
scroll to position [0, 0]
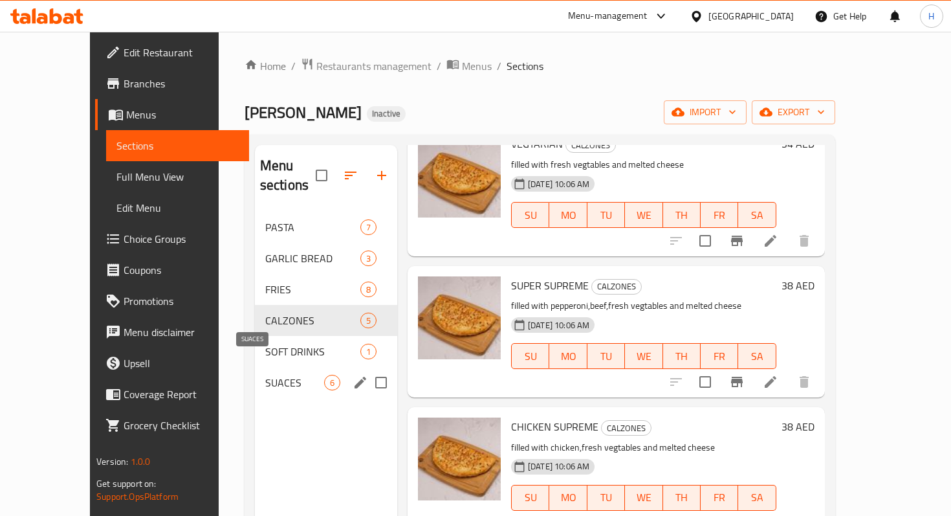
click at [265, 375] on span "SUACES" at bounding box center [294, 383] width 59 height 16
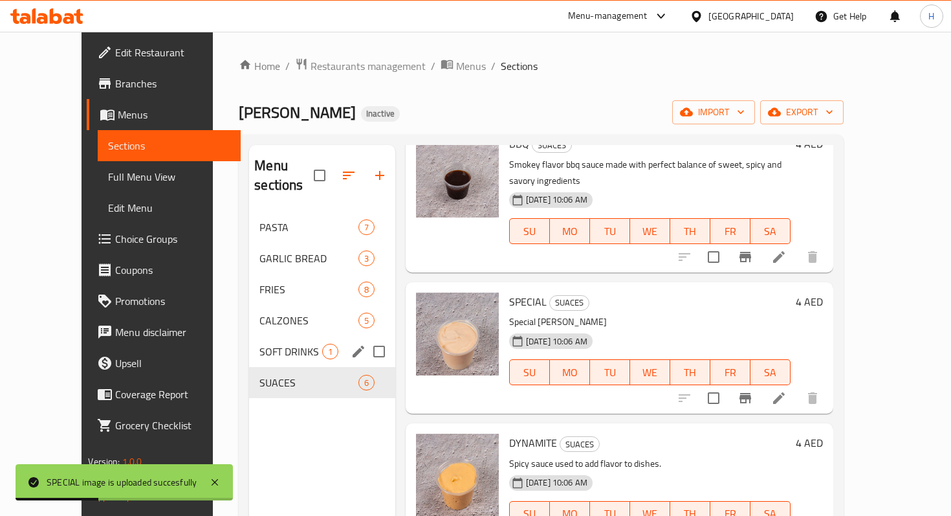
click at [266, 340] on div "SOFT DRINKS 1" at bounding box center [322, 351] width 146 height 31
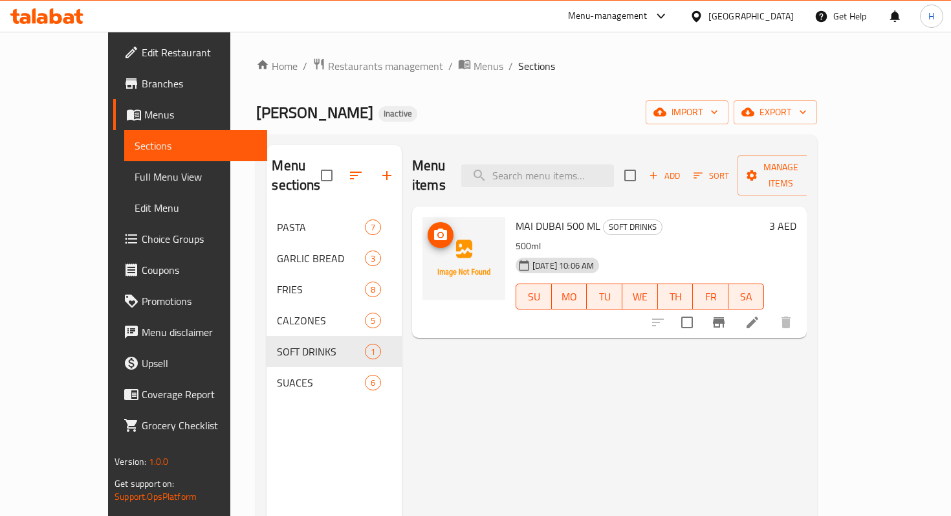
click at [422, 229] on img at bounding box center [463, 258] width 83 height 83
click at [433, 227] on icon "upload picture" at bounding box center [441, 235] width 16 height 16
click at [348, 169] on icon "button" at bounding box center [356, 176] width 16 height 16
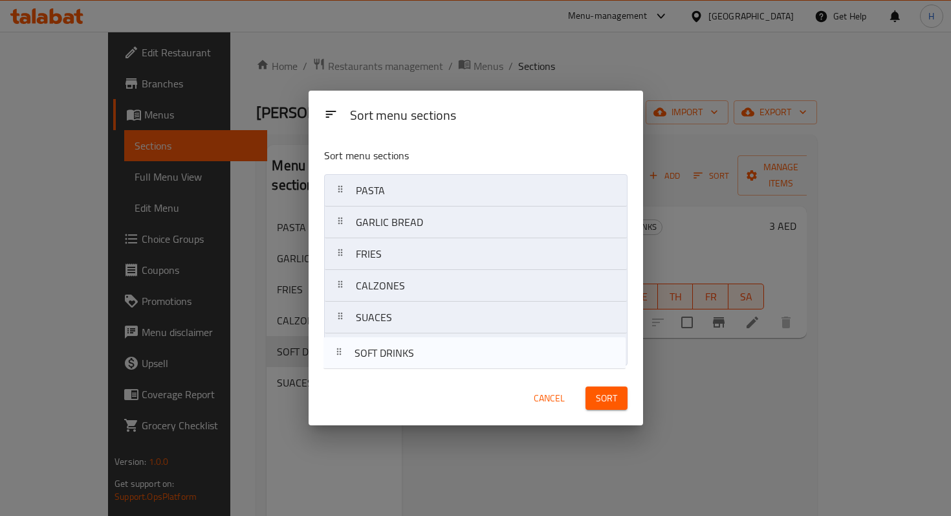
drag, startPoint x: 344, startPoint y: 322, endPoint x: 341, endPoint y: 366, distance: 44.1
click at [341, 366] on div "Sort menu sections PASTA GARLIC BREAD FRIES CALZONES SOFT DRINKS SUACES" at bounding box center [476, 254] width 334 height 234
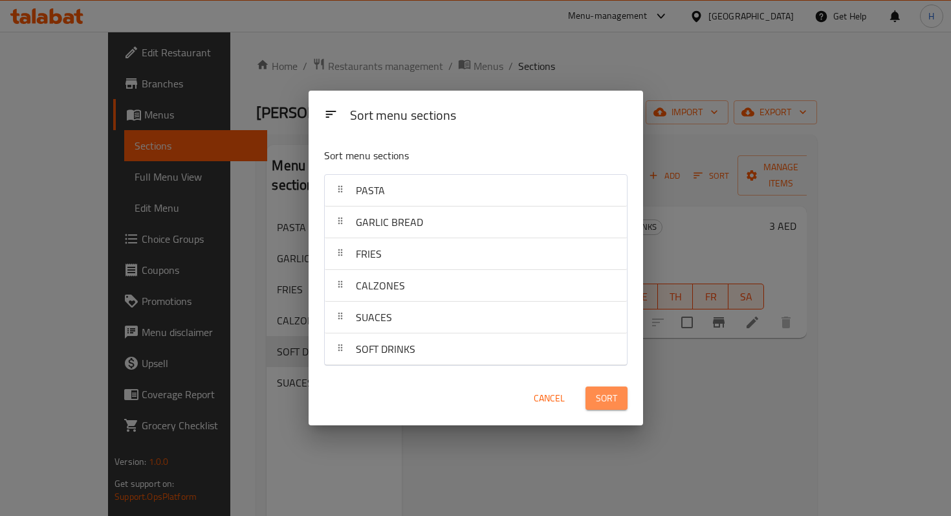
click at [614, 401] on span "Sort" at bounding box center [606, 398] width 21 height 16
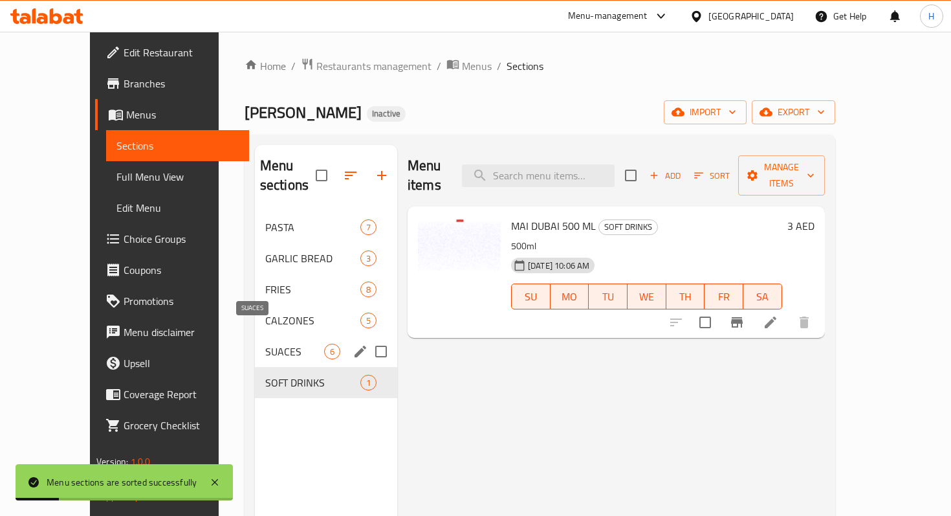
click at [273, 343] on span "SUACES" at bounding box center [294, 351] width 59 height 16
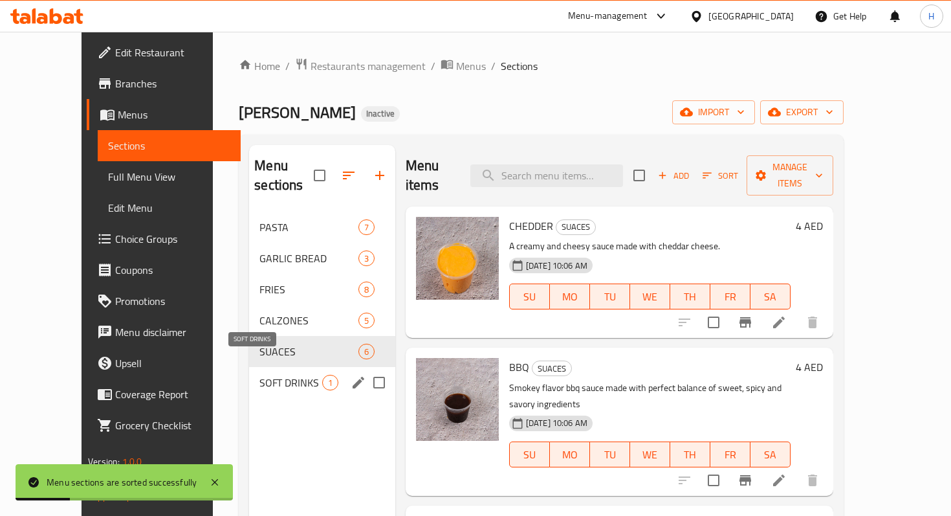
click at [266, 375] on span "SOFT DRINKS" at bounding box center [290, 383] width 62 height 16
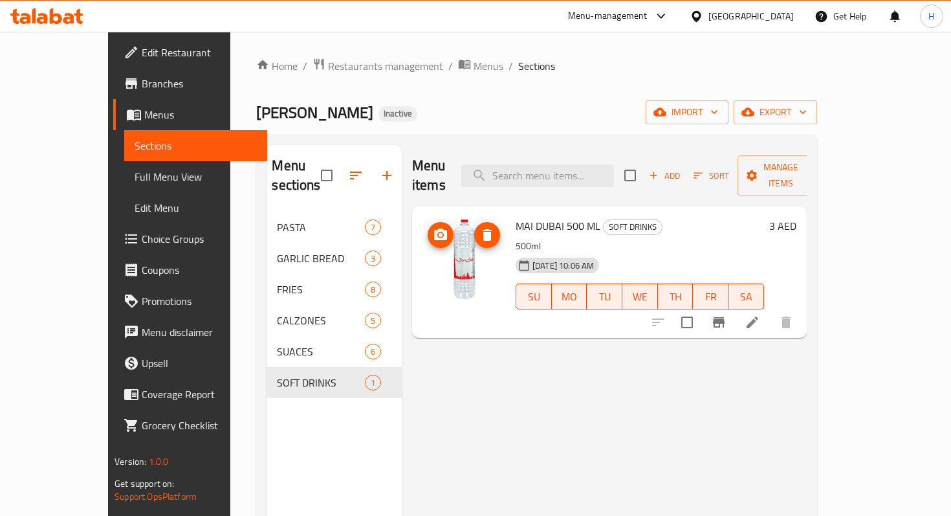
click at [428, 222] on button "upload picture" at bounding box center [441, 235] width 26 height 26
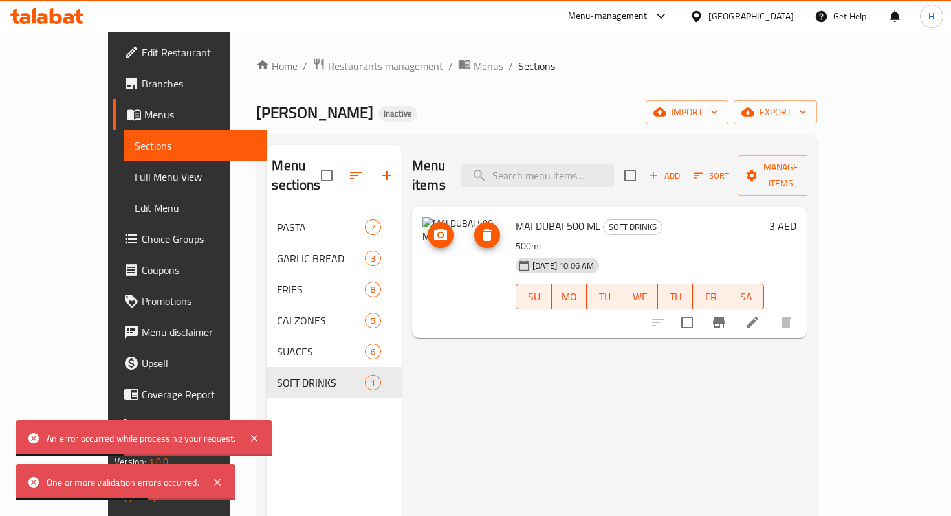
click at [483, 229] on icon "delete image" at bounding box center [487, 235] width 9 height 12
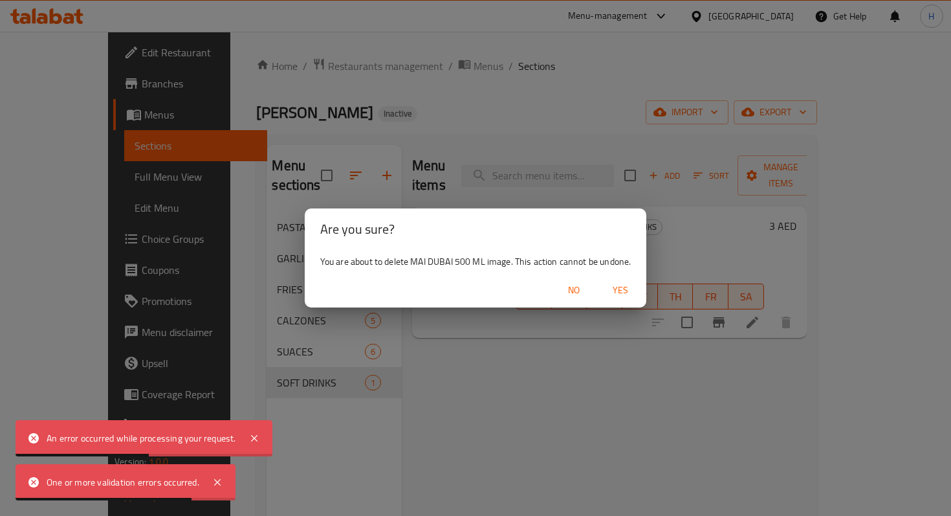
click at [631, 295] on span "Yes" at bounding box center [620, 290] width 31 height 16
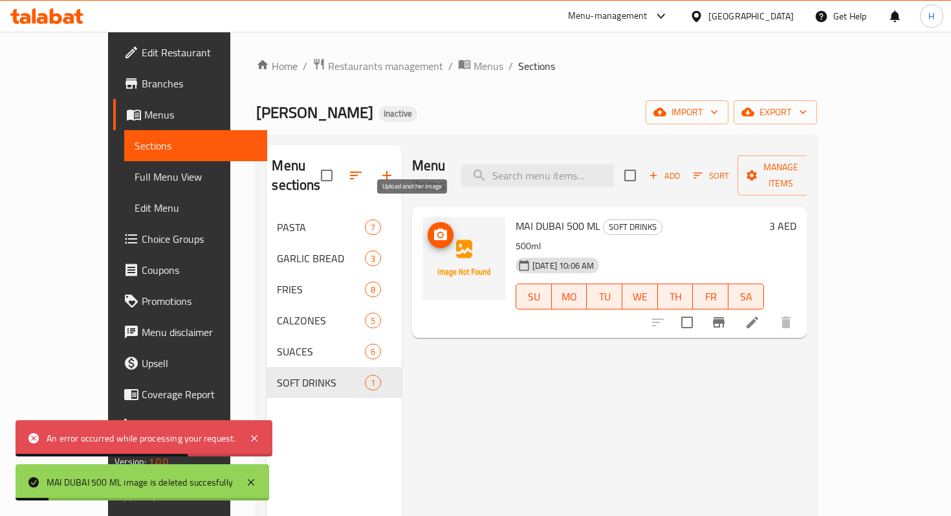
click at [434, 228] on icon "upload picture" at bounding box center [440, 234] width 13 height 12
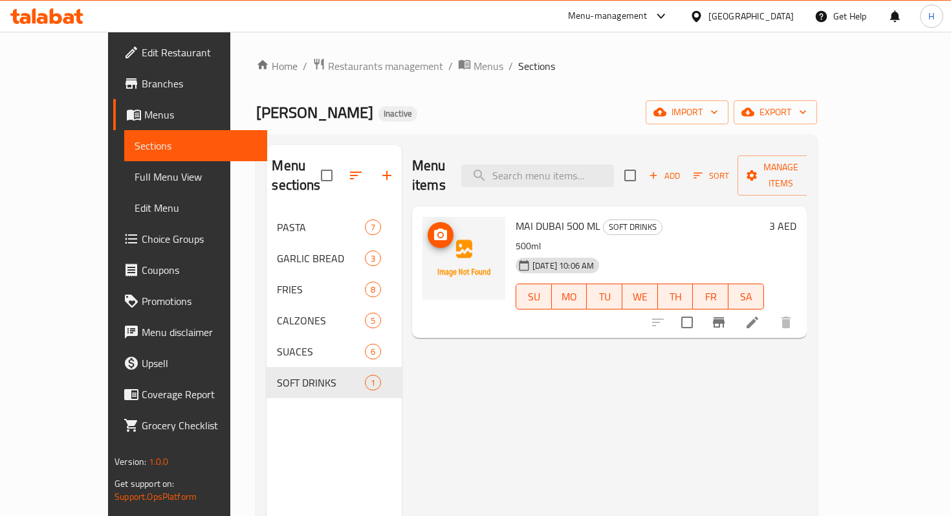
click at [428, 227] on span "upload picture" at bounding box center [441, 235] width 26 height 16
click at [473, 66] on span "Menus" at bounding box center [488, 66] width 30 height 16
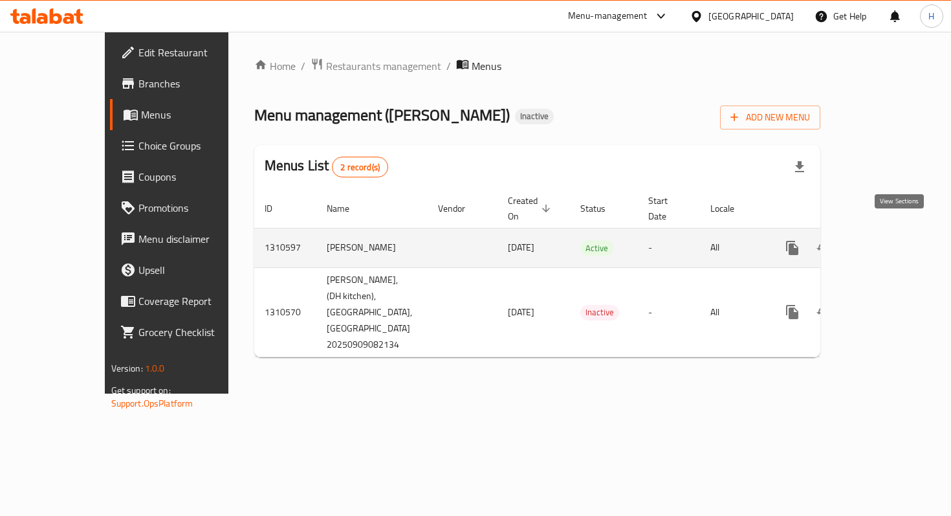
click at [893, 240] on icon "enhanced table" at bounding box center [886, 248] width 16 height 16
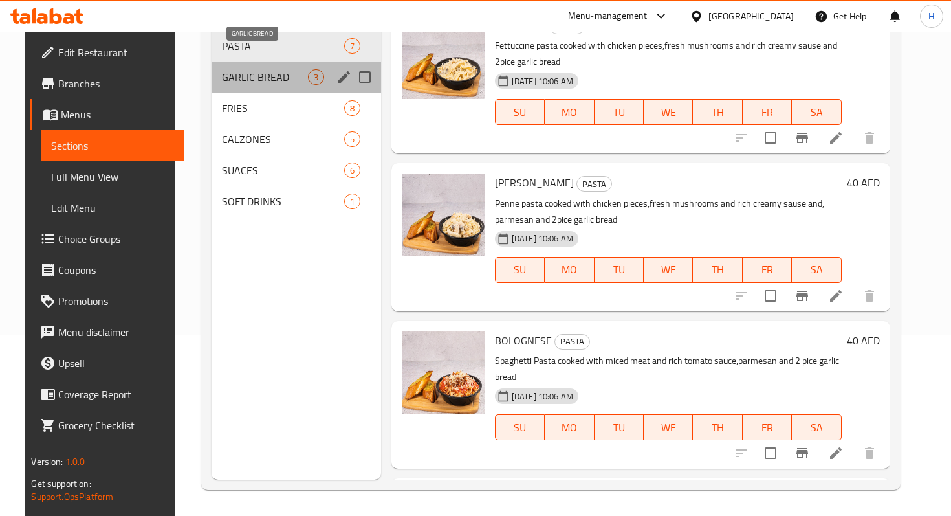
click at [244, 69] on span "GARLIC BREAD" at bounding box center [265, 77] width 86 height 16
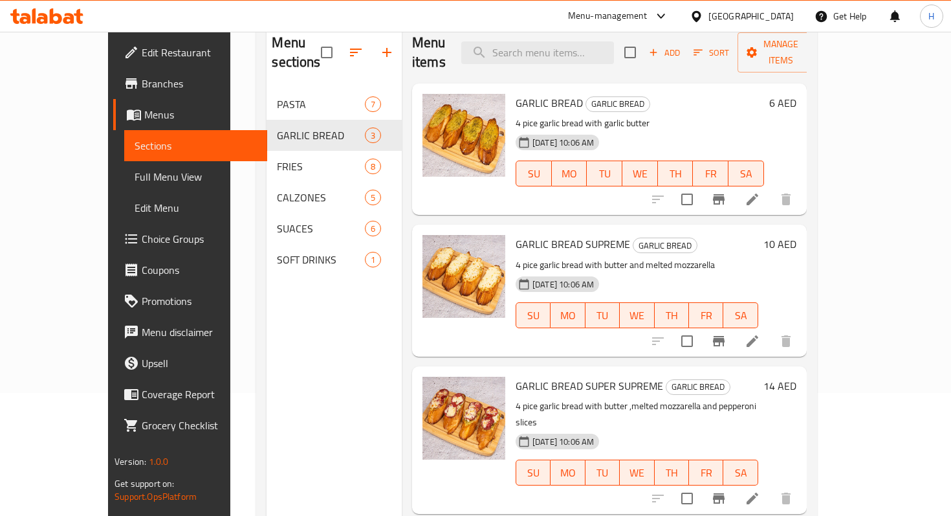
scroll to position [114, 0]
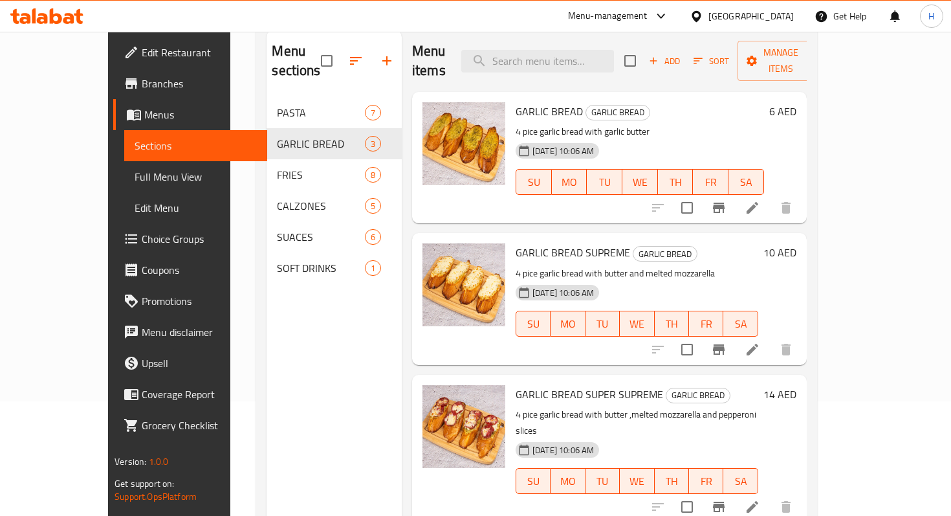
click at [758, 202] on icon at bounding box center [752, 208] width 12 height 12
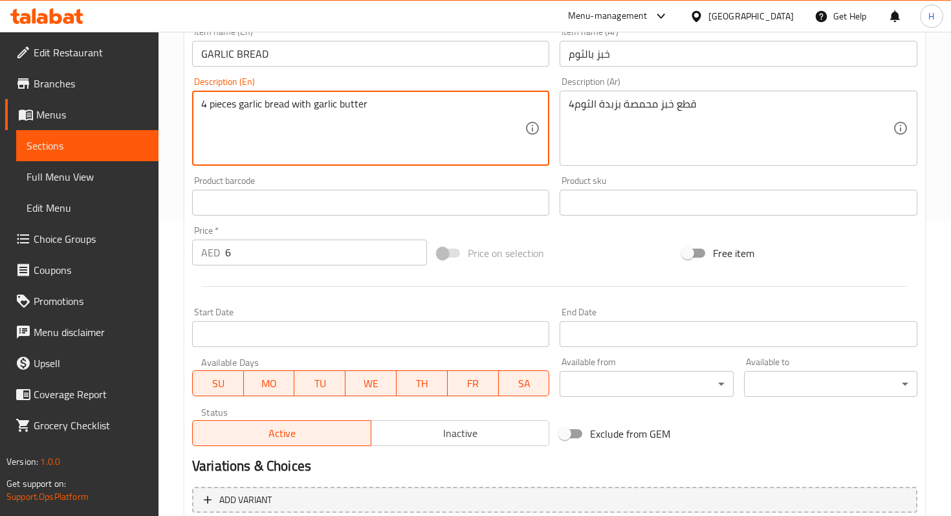
scroll to position [417, 0]
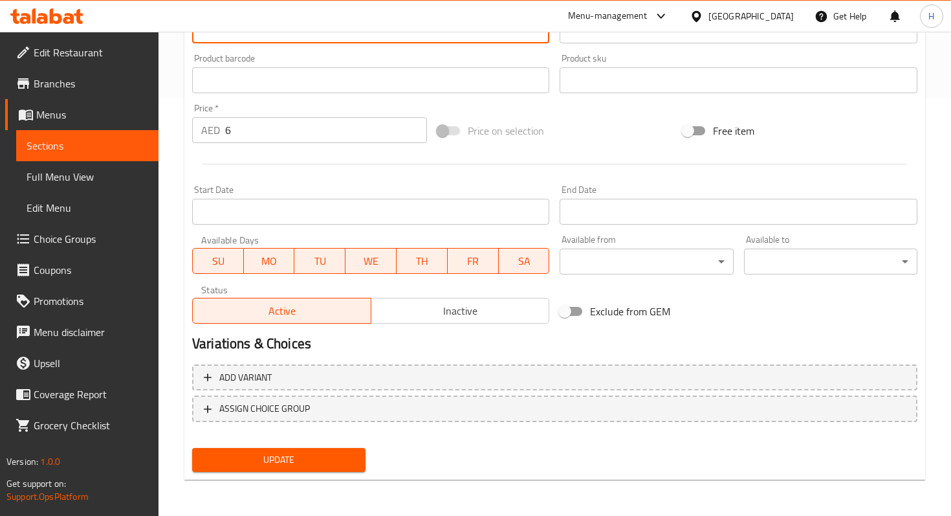
type textarea "4 pieces garlic bread with garlic butter"
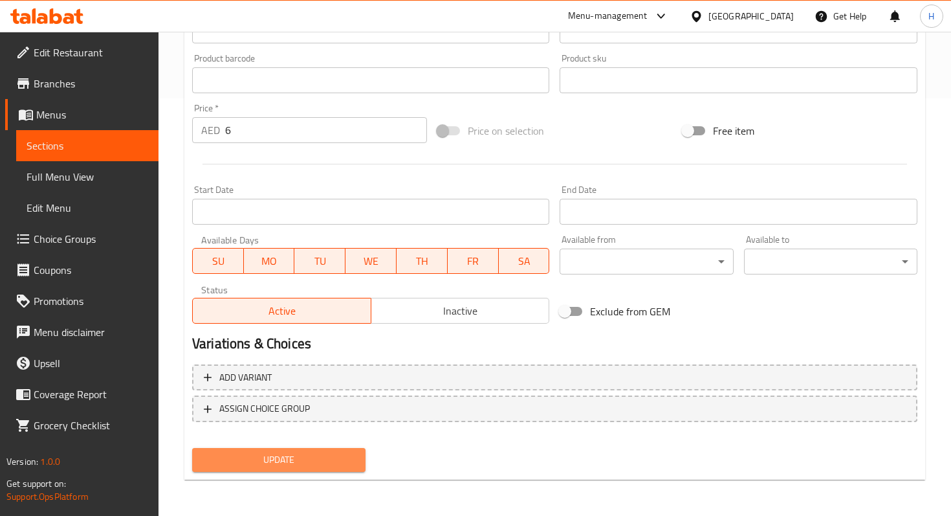
click at [254, 453] on span "Update" at bounding box center [278, 459] width 153 height 16
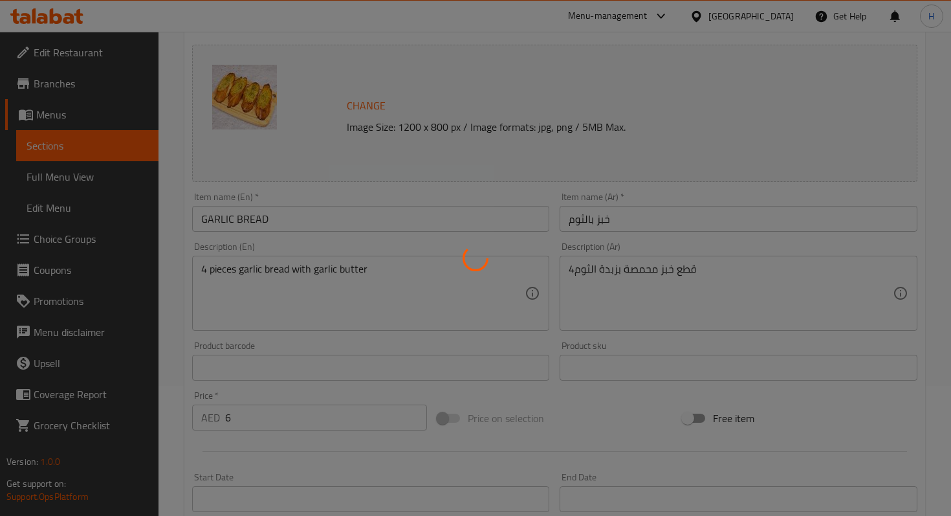
scroll to position [0, 0]
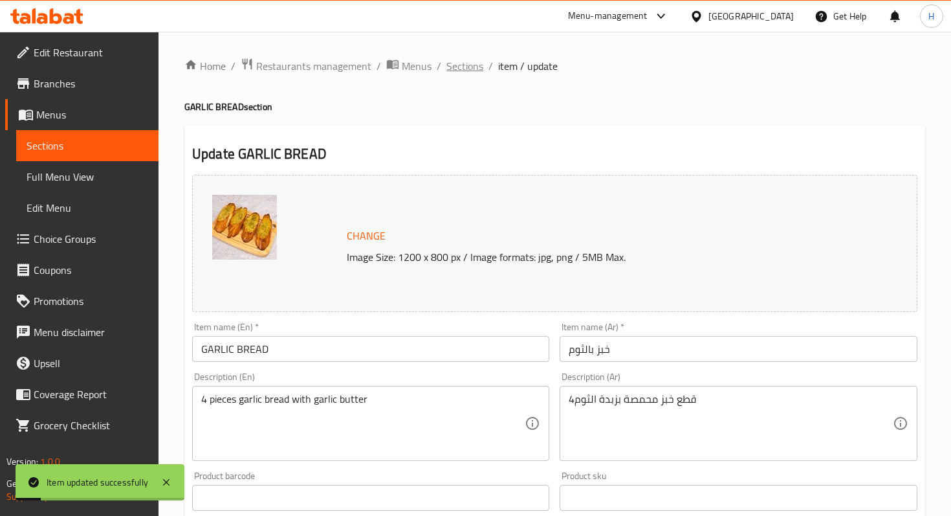
click at [463, 72] on span "Sections" at bounding box center [464, 66] width 37 height 16
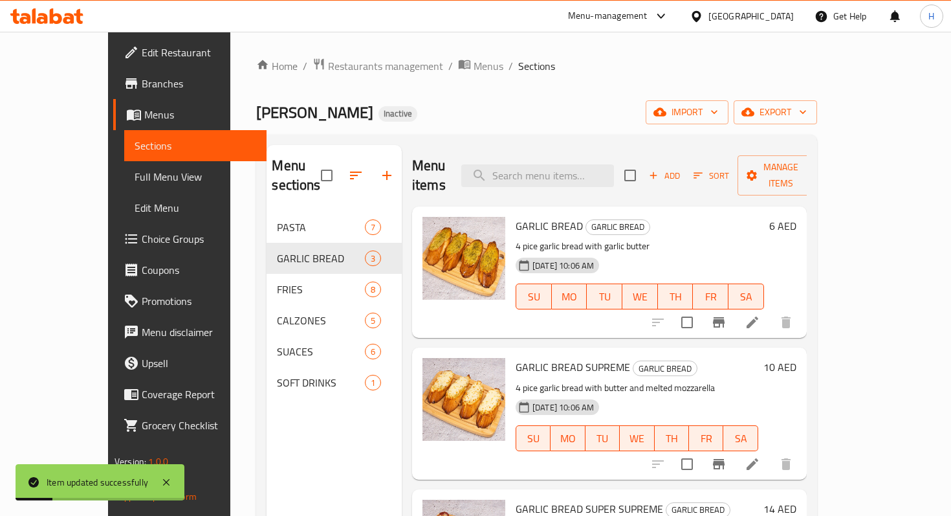
scroll to position [67, 0]
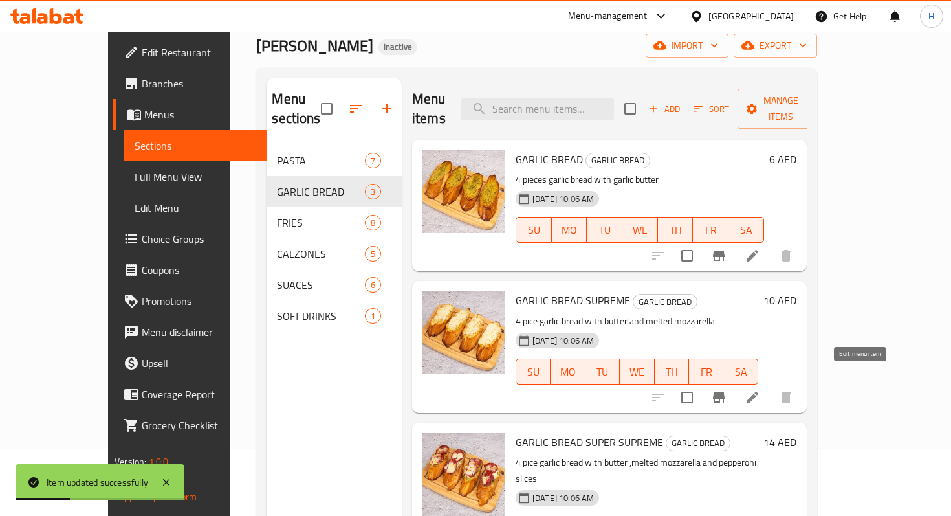
click at [760, 389] on icon at bounding box center [752, 397] width 16 height 16
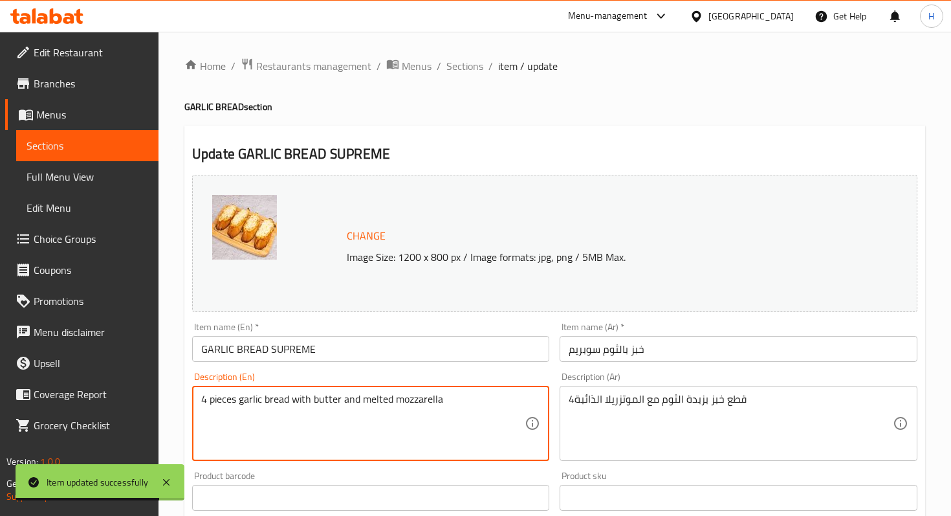
scroll to position [417, 0]
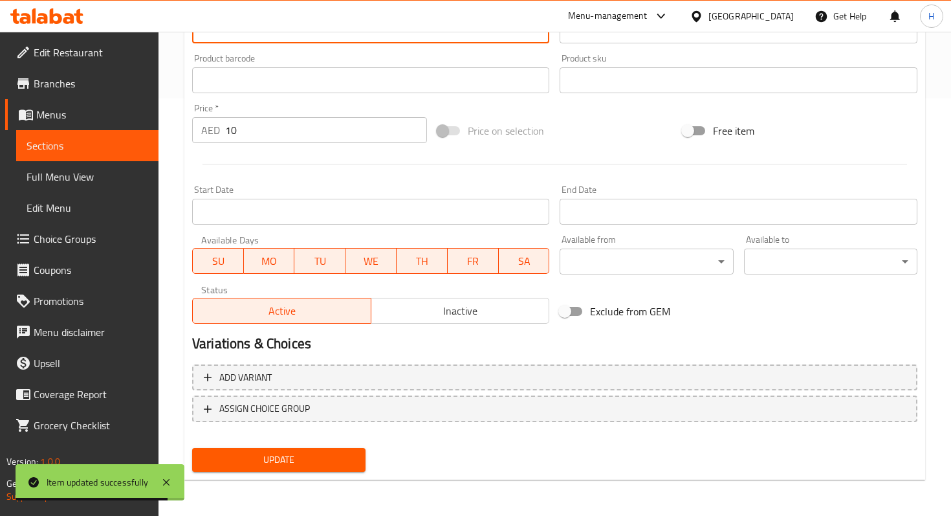
type textarea "4 pieces garlic bread with butter and melted mozzarella"
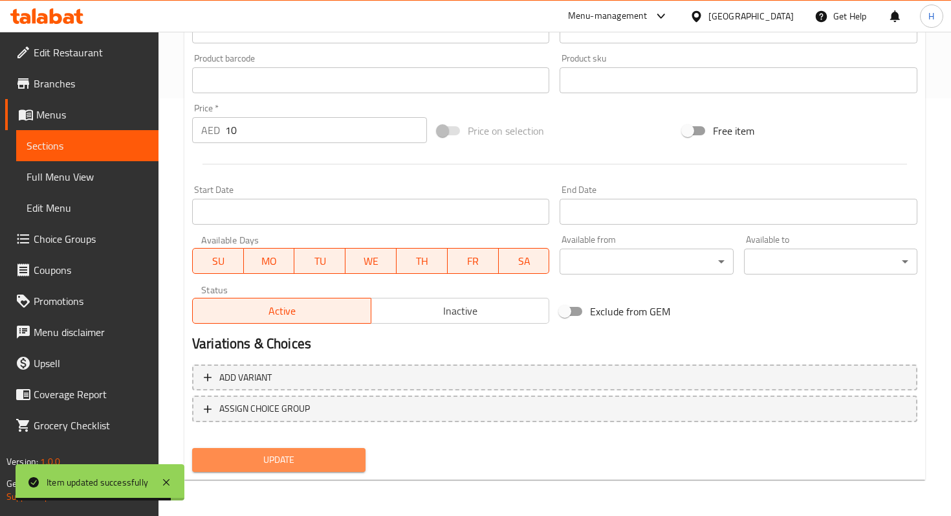
click at [310, 457] on span "Update" at bounding box center [278, 459] width 153 height 16
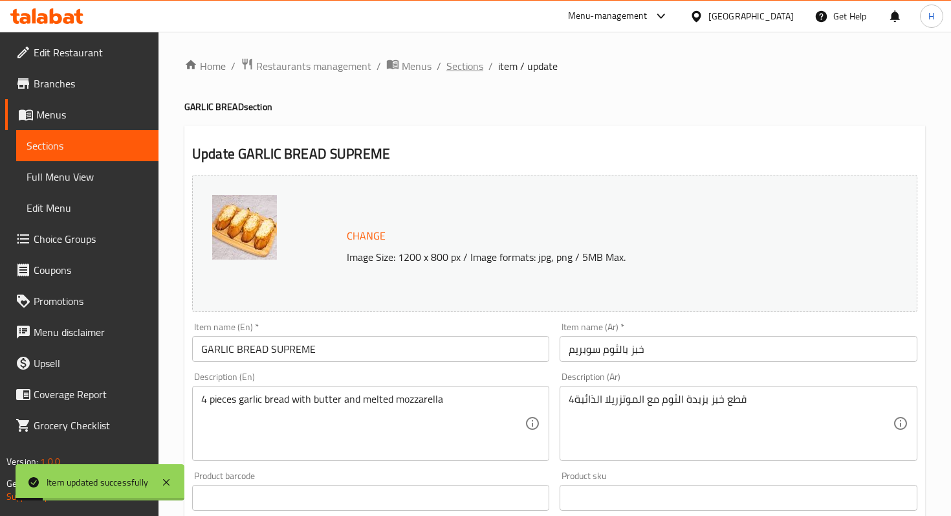
click at [470, 71] on span "Sections" at bounding box center [464, 66] width 37 height 16
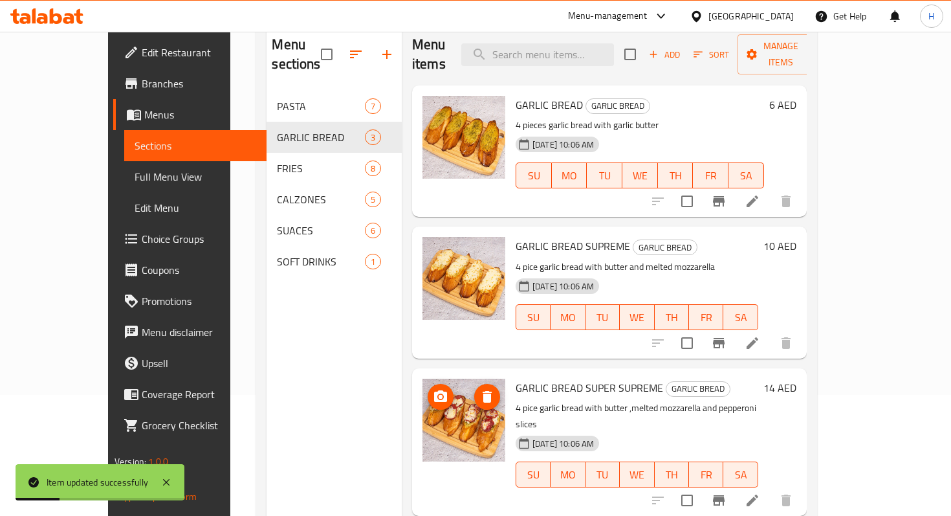
scroll to position [181, 0]
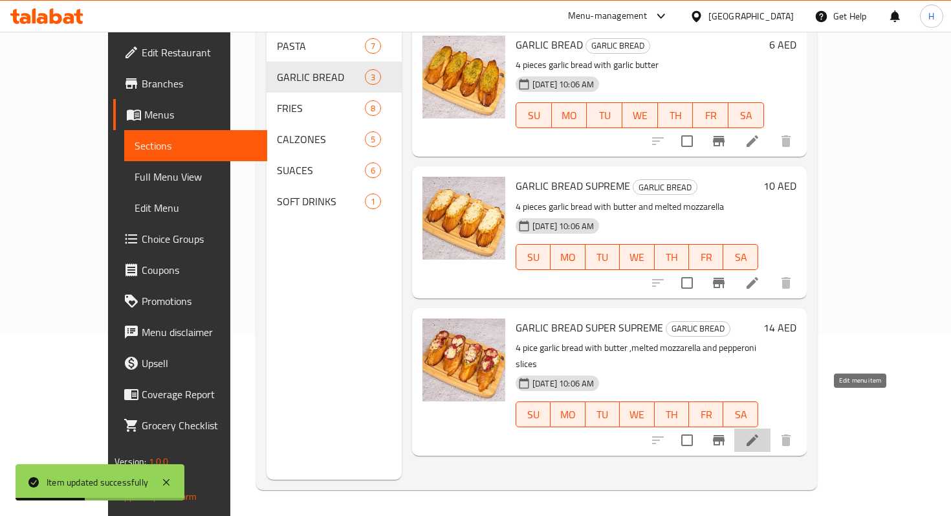
click at [758, 434] on icon at bounding box center [752, 440] width 12 height 12
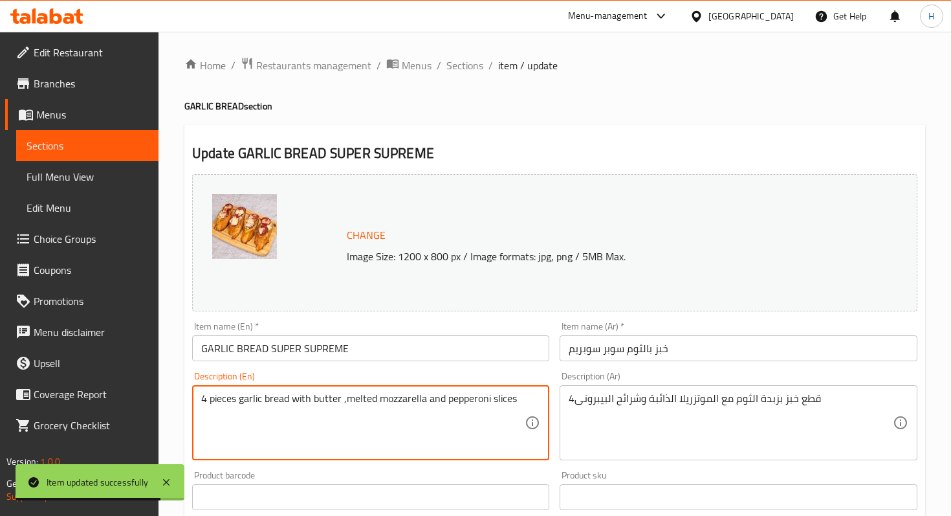
scroll to position [417, 0]
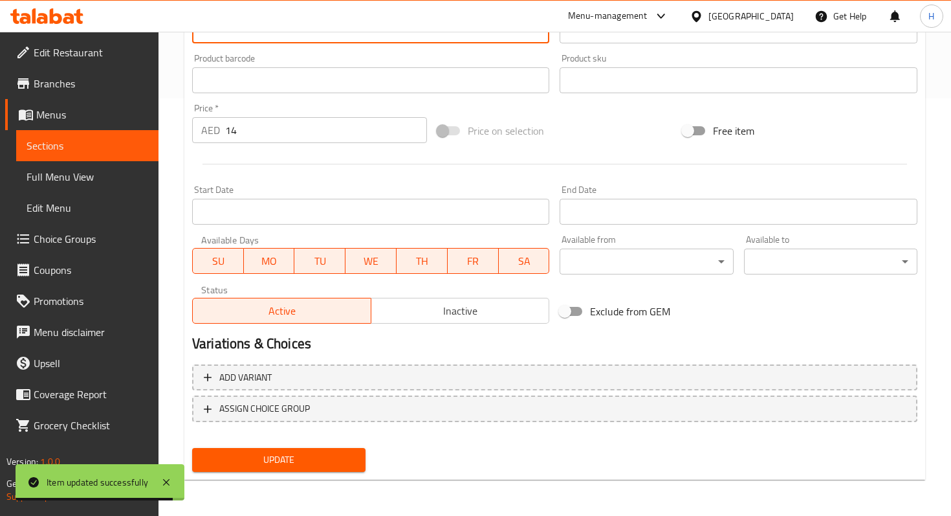
type textarea "4 pieces garlic bread with butter ,melted mozzarella and pepperoni slices"
click at [224, 457] on span "Update" at bounding box center [278, 459] width 153 height 16
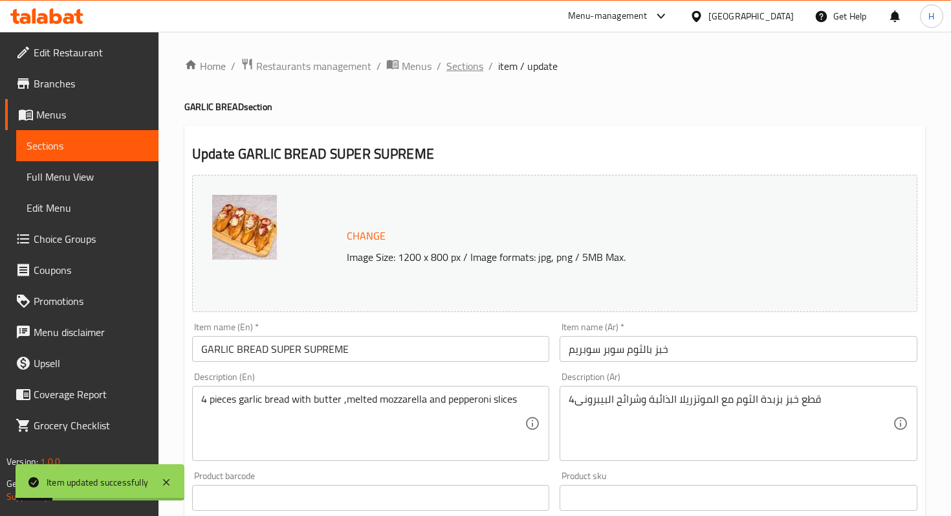
click at [464, 61] on span "Sections" at bounding box center [464, 66] width 37 height 16
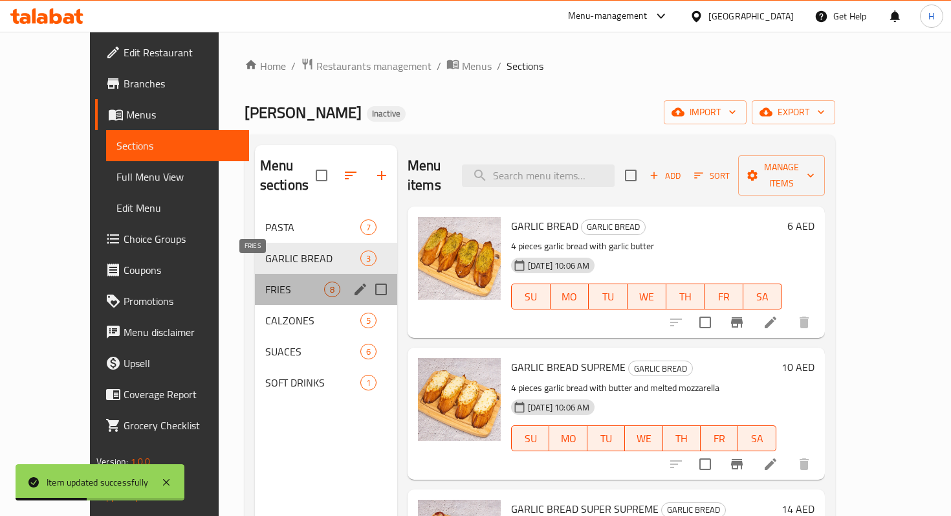
click at [298, 281] on span "FRIES" at bounding box center [294, 289] width 59 height 16
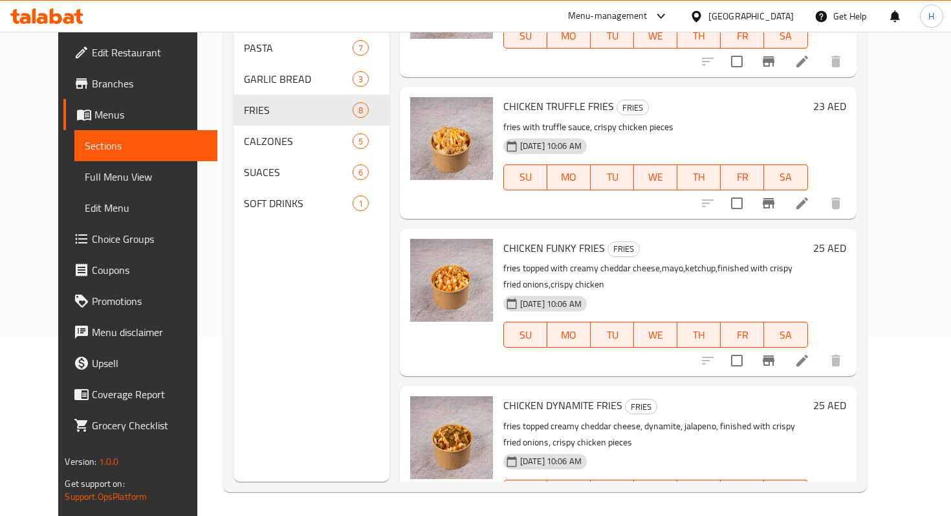
scroll to position [181, 0]
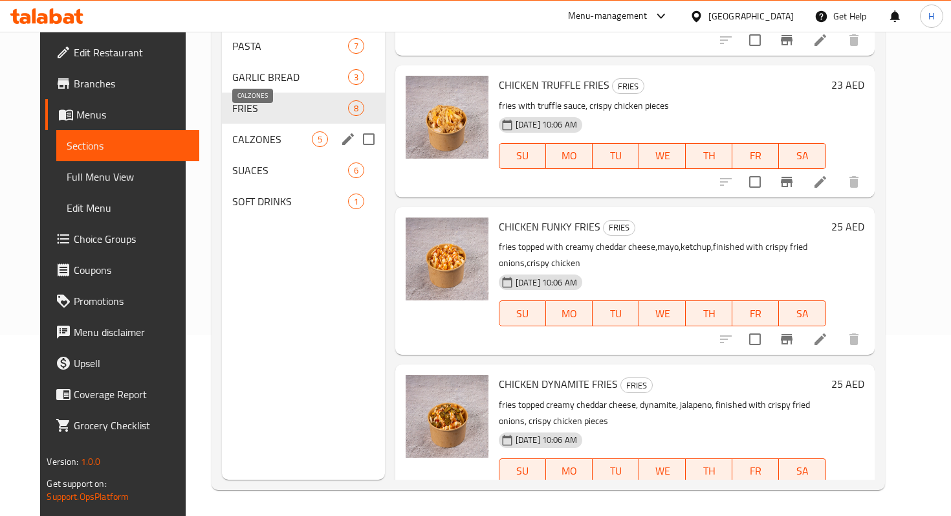
click at [262, 131] on span "CALZONES" at bounding box center [272, 139] width 80 height 16
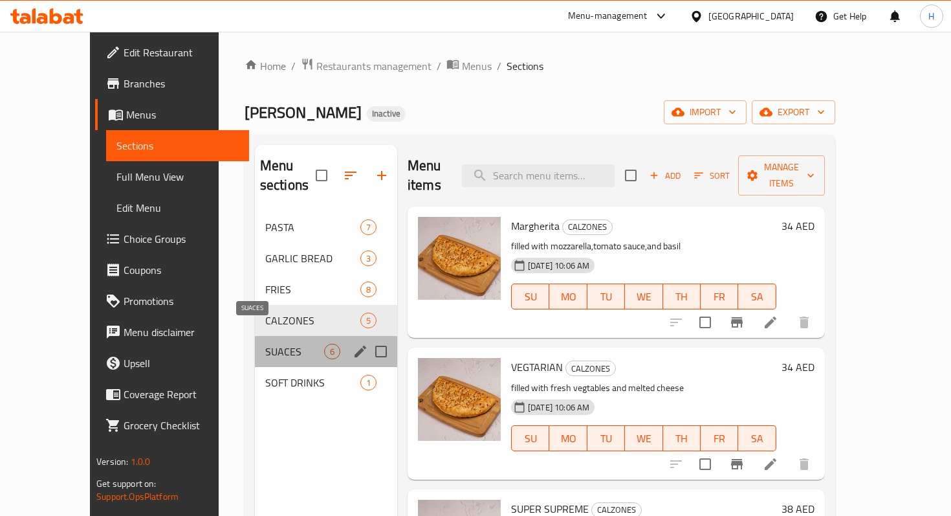
click at [265, 343] on span "SUACES" at bounding box center [294, 351] width 59 height 16
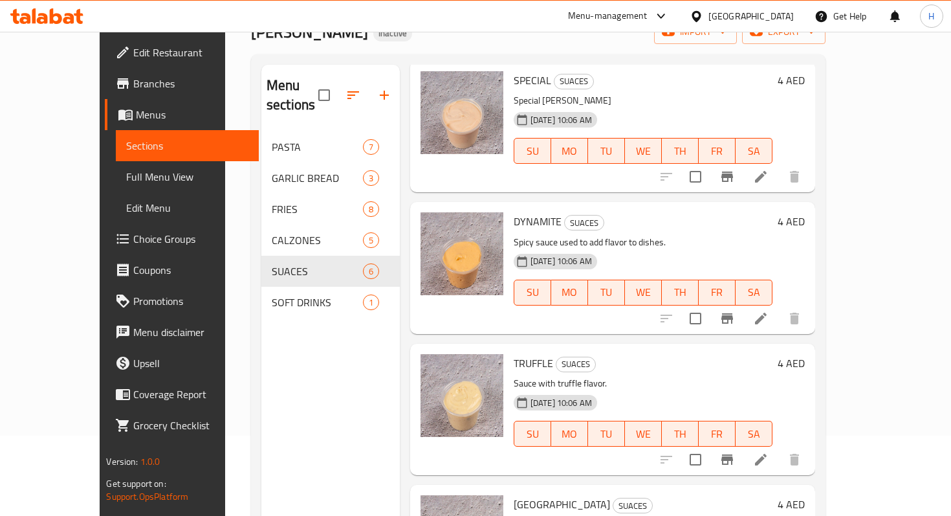
scroll to position [181, 0]
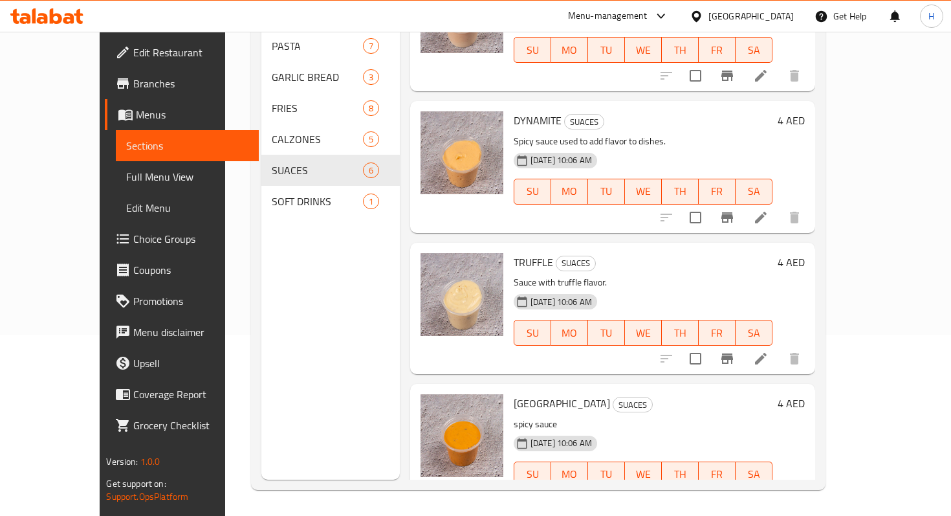
click at [272, 193] on span "SOFT DRINKS" at bounding box center [317, 201] width 91 height 16
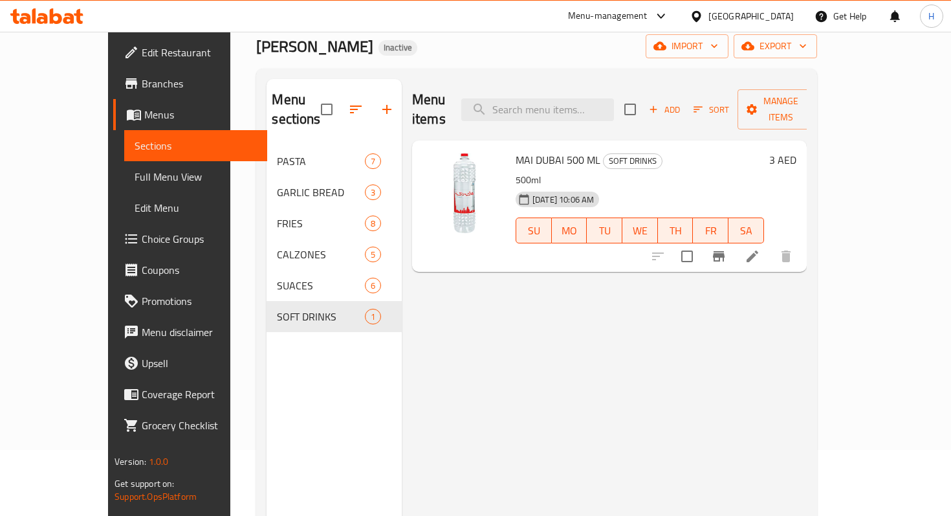
scroll to position [61, 0]
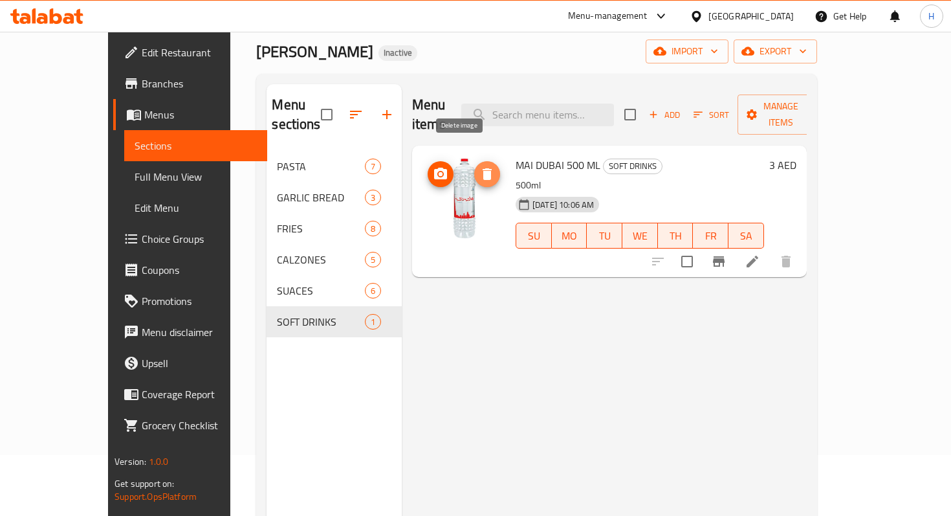
click at [483, 168] on icon "delete image" at bounding box center [487, 174] width 9 height 12
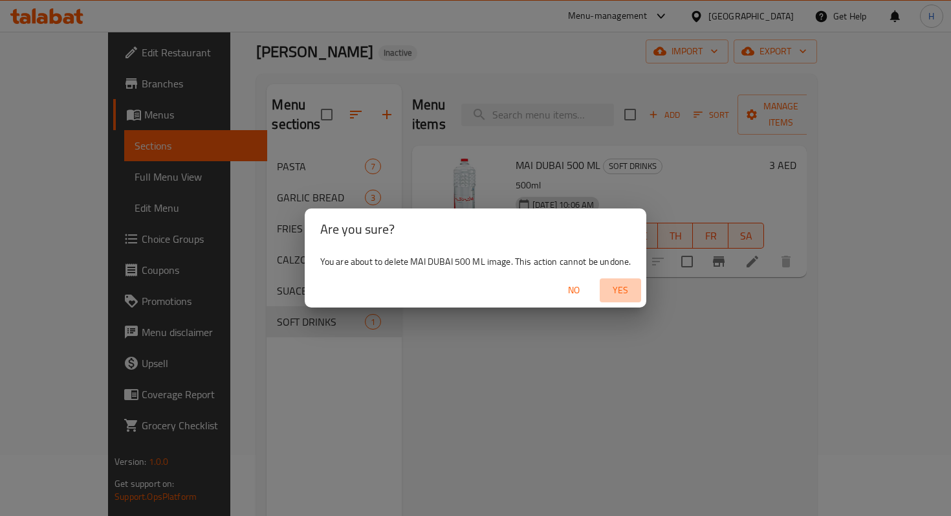
click at [617, 292] on span "Yes" at bounding box center [620, 290] width 31 height 16
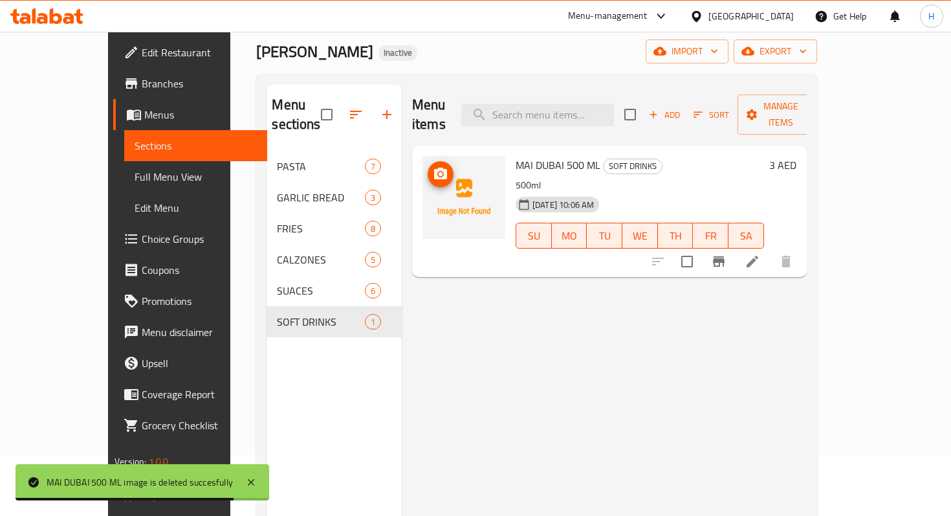
click at [434, 168] on icon "upload picture" at bounding box center [440, 174] width 13 height 12
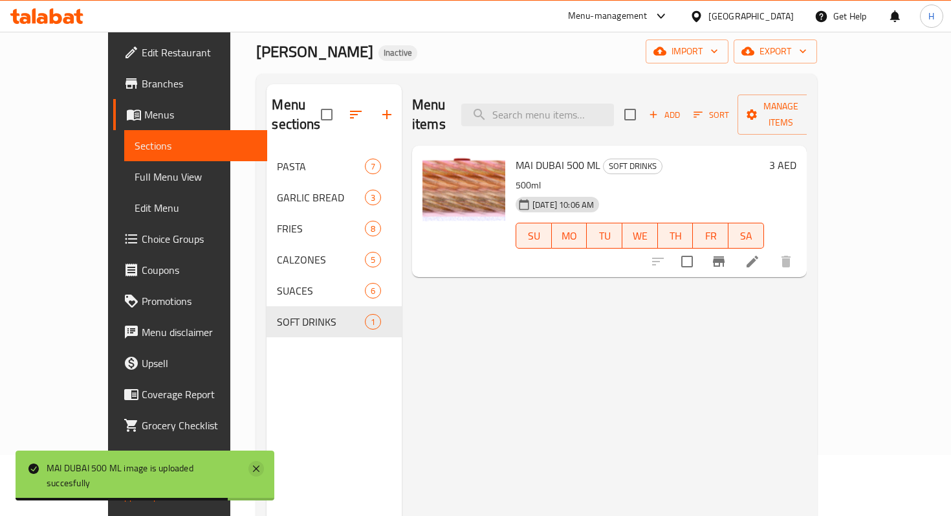
click at [260, 468] on icon at bounding box center [256, 469] width 16 height 16
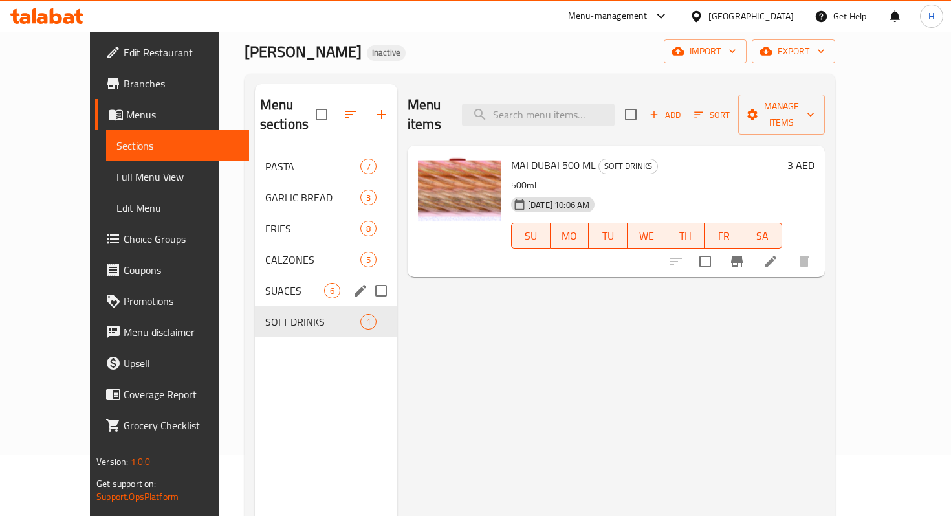
click at [276, 283] on span "SUACES" at bounding box center [294, 291] width 59 height 16
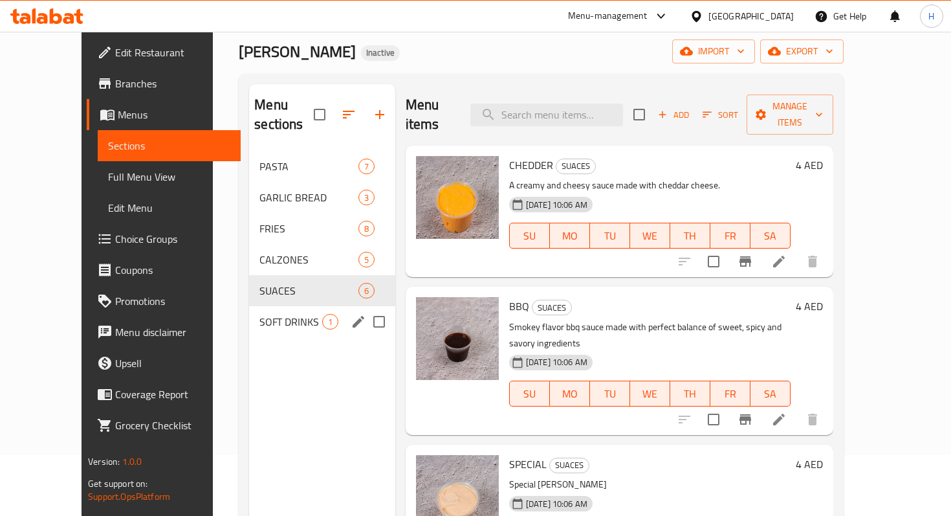
click at [276, 306] on div "SOFT DRINKS 1" at bounding box center [322, 321] width 146 height 31
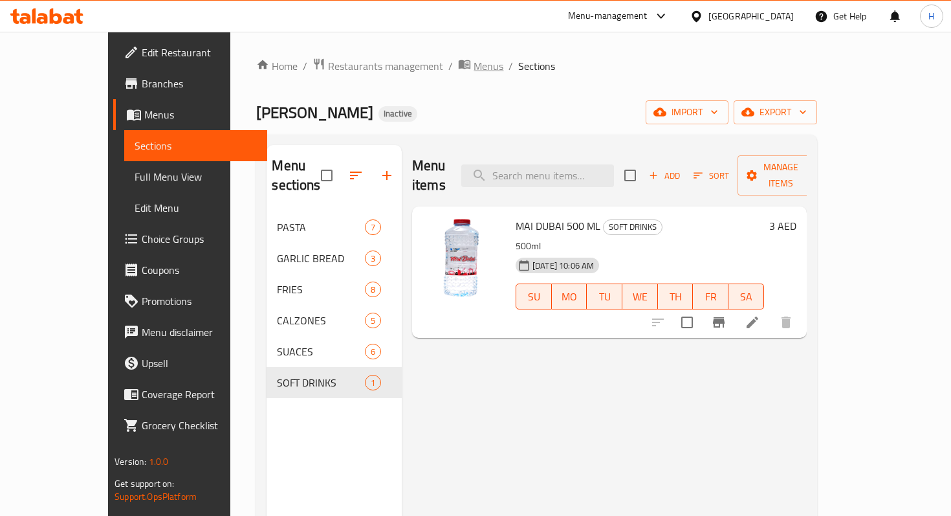
click at [458, 67] on span "breadcrumb" at bounding box center [466, 66] width 16 height 17
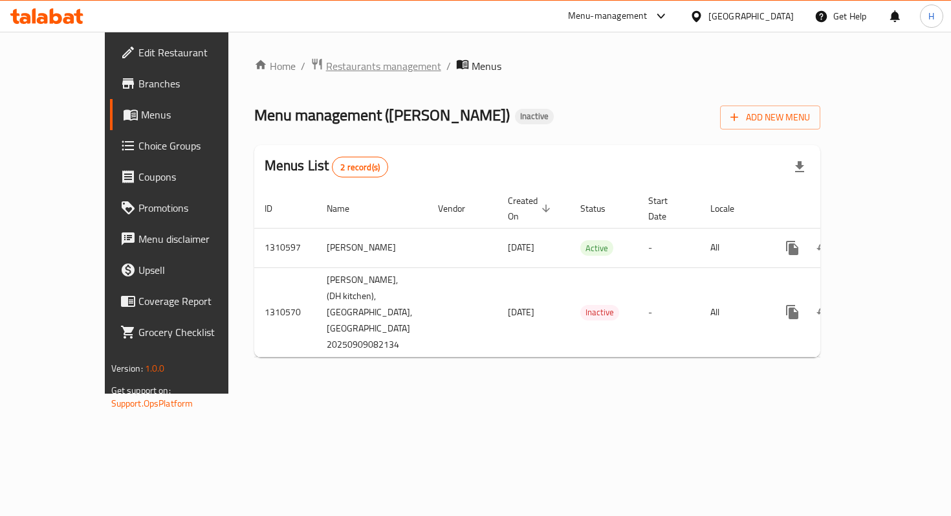
click at [360, 72] on span "Restaurants management" at bounding box center [383, 66] width 115 height 16
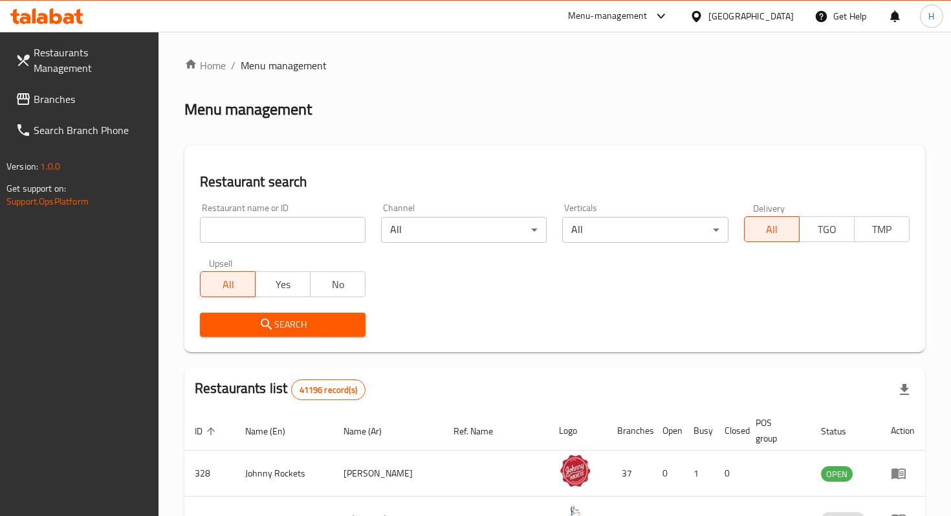
click at [83, 83] on link "Branches" at bounding box center [81, 98] width 153 height 31
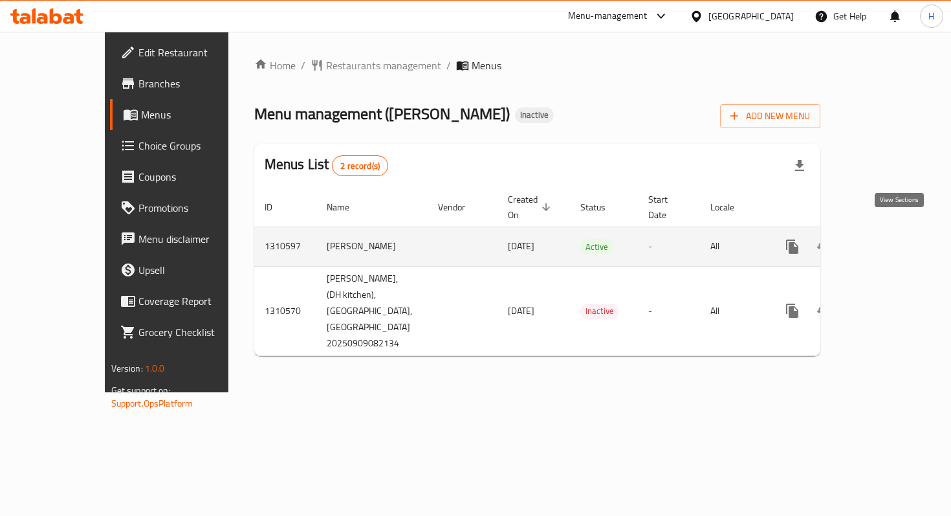
click at [893, 239] on icon "enhanced table" at bounding box center [886, 247] width 16 height 16
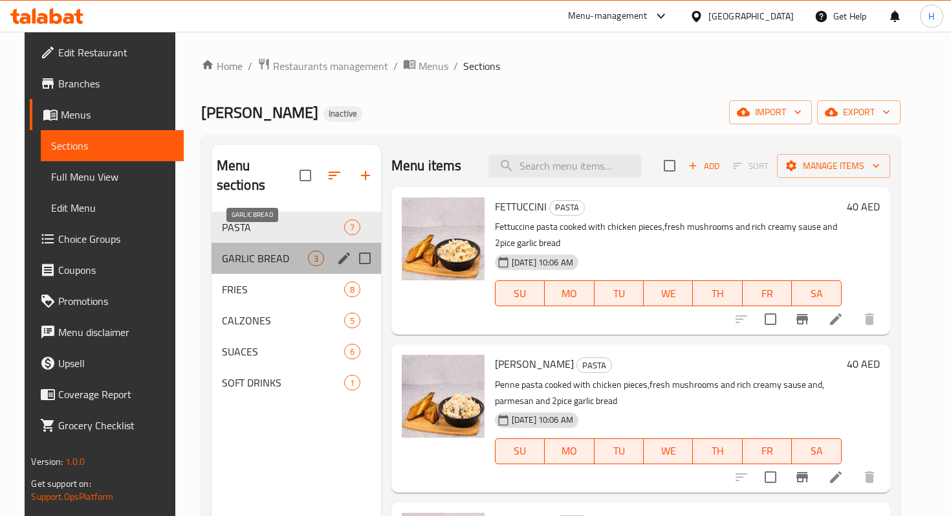
click at [261, 250] on span "GARLIC BREAD" at bounding box center [265, 258] width 86 height 16
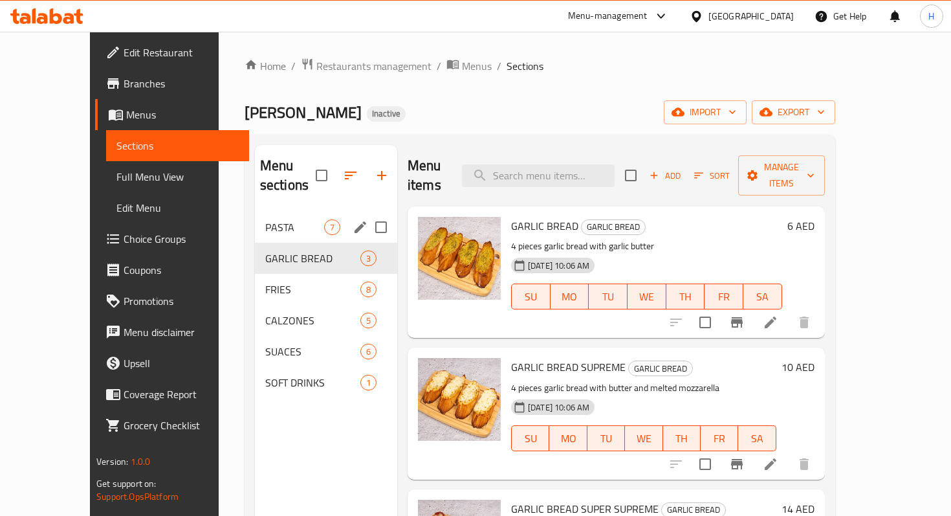
click at [274, 219] on span "PASTA" at bounding box center [294, 227] width 59 height 16
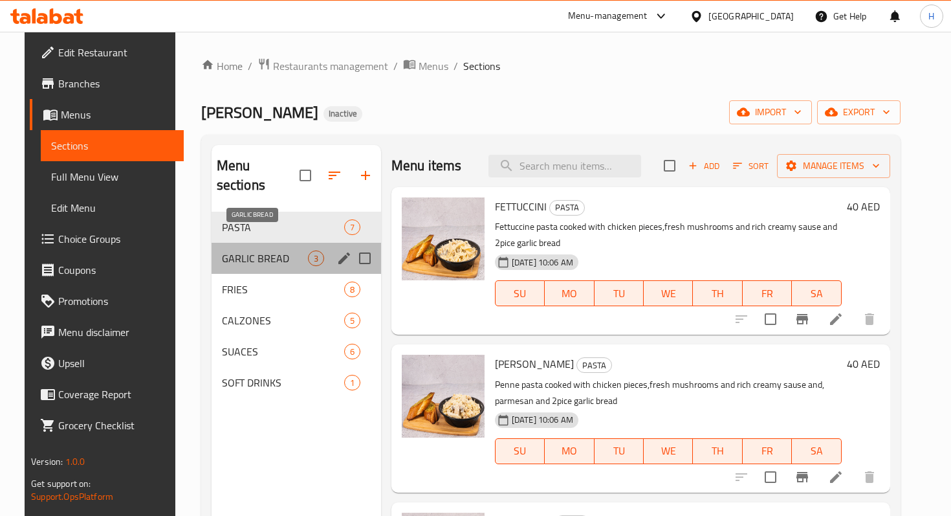
click at [272, 250] on span "GARLIC BREAD" at bounding box center [265, 258] width 86 height 16
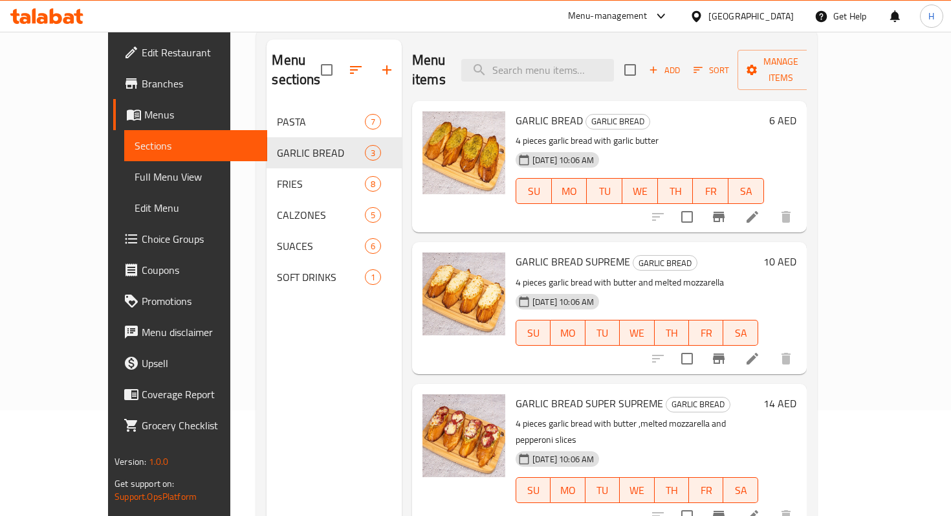
scroll to position [107, 0]
